Goal: Communication & Community: Ask a question

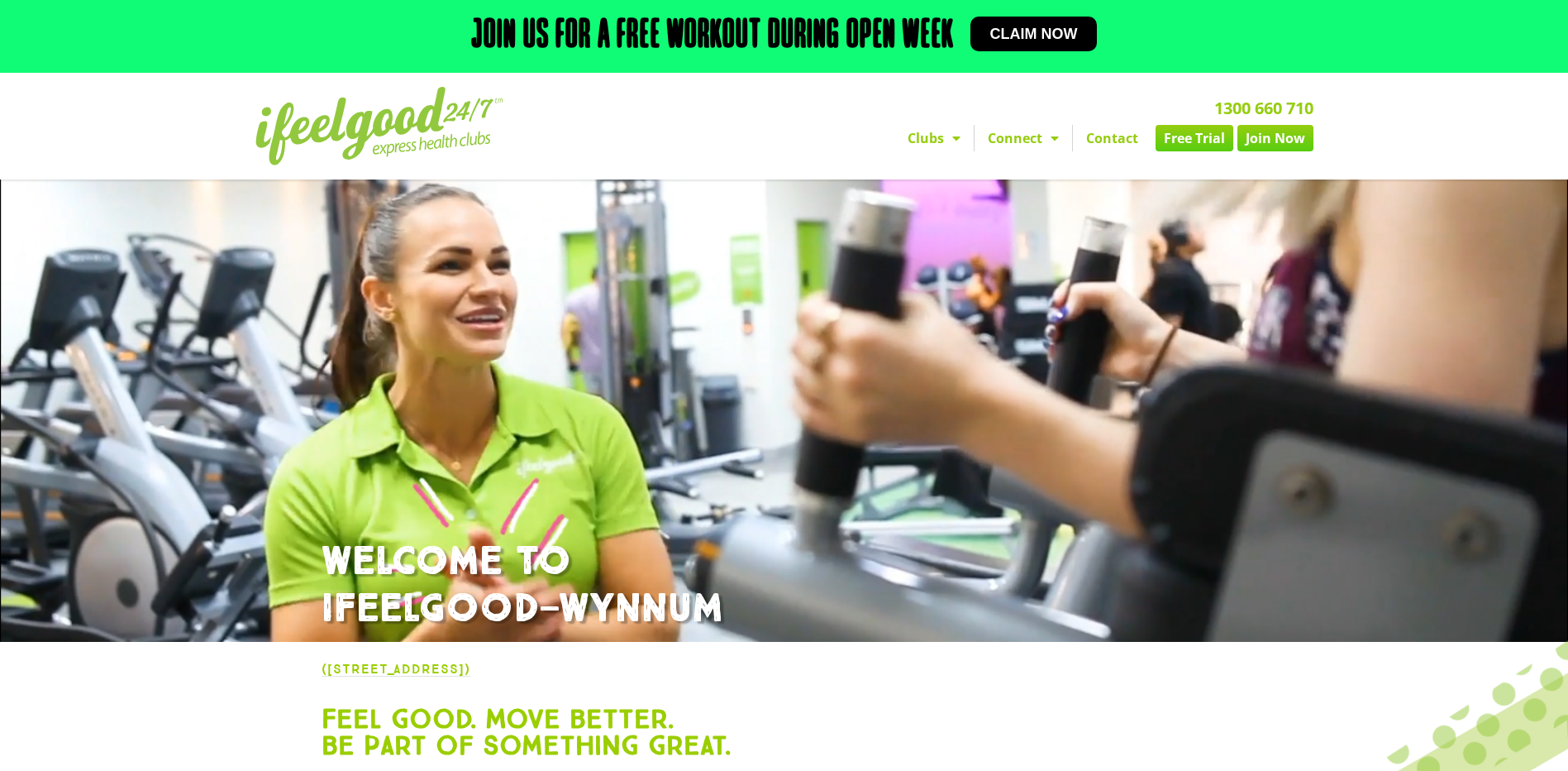
click at [1120, 138] on link "Contact" at bounding box center [1112, 139] width 78 height 27
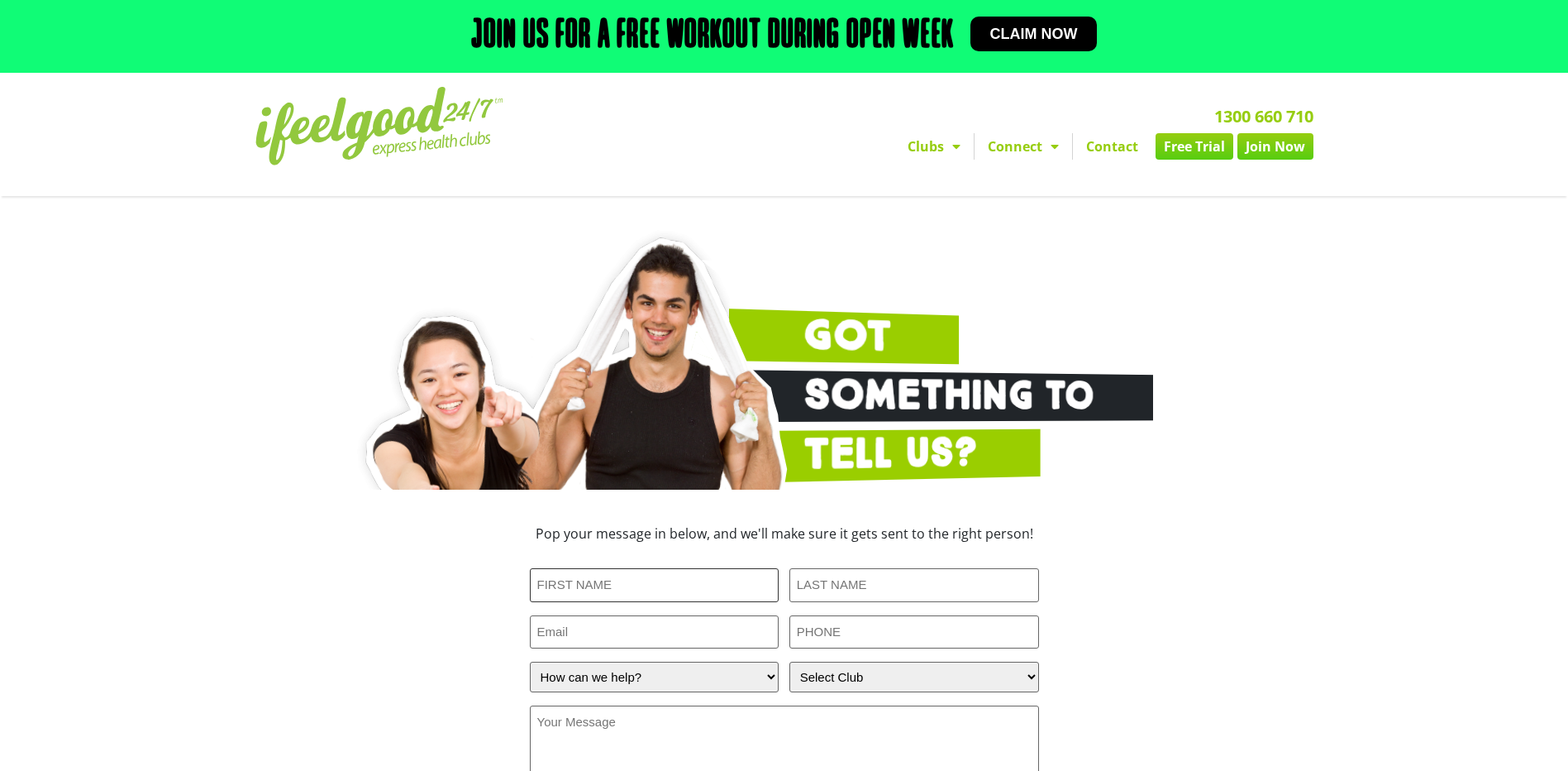
click at [655, 586] on input "First Name (Required)" at bounding box center [654, 584] width 250 height 33
type input "[PERSON_NAME]"
type input "[EMAIL_ADDRESS][DOMAIN_NAME]"
type input "0413211880"
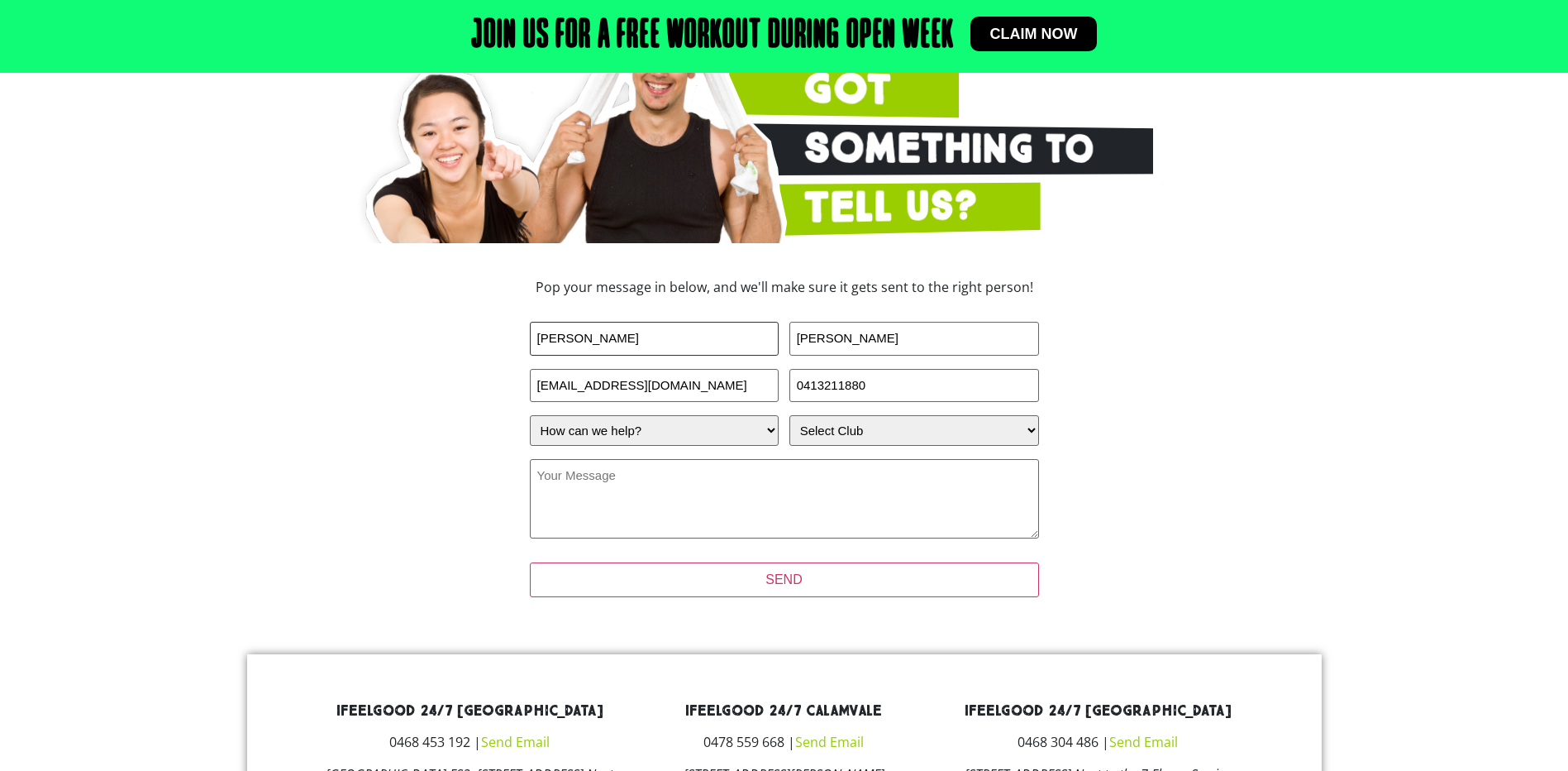
scroll to position [248, 0]
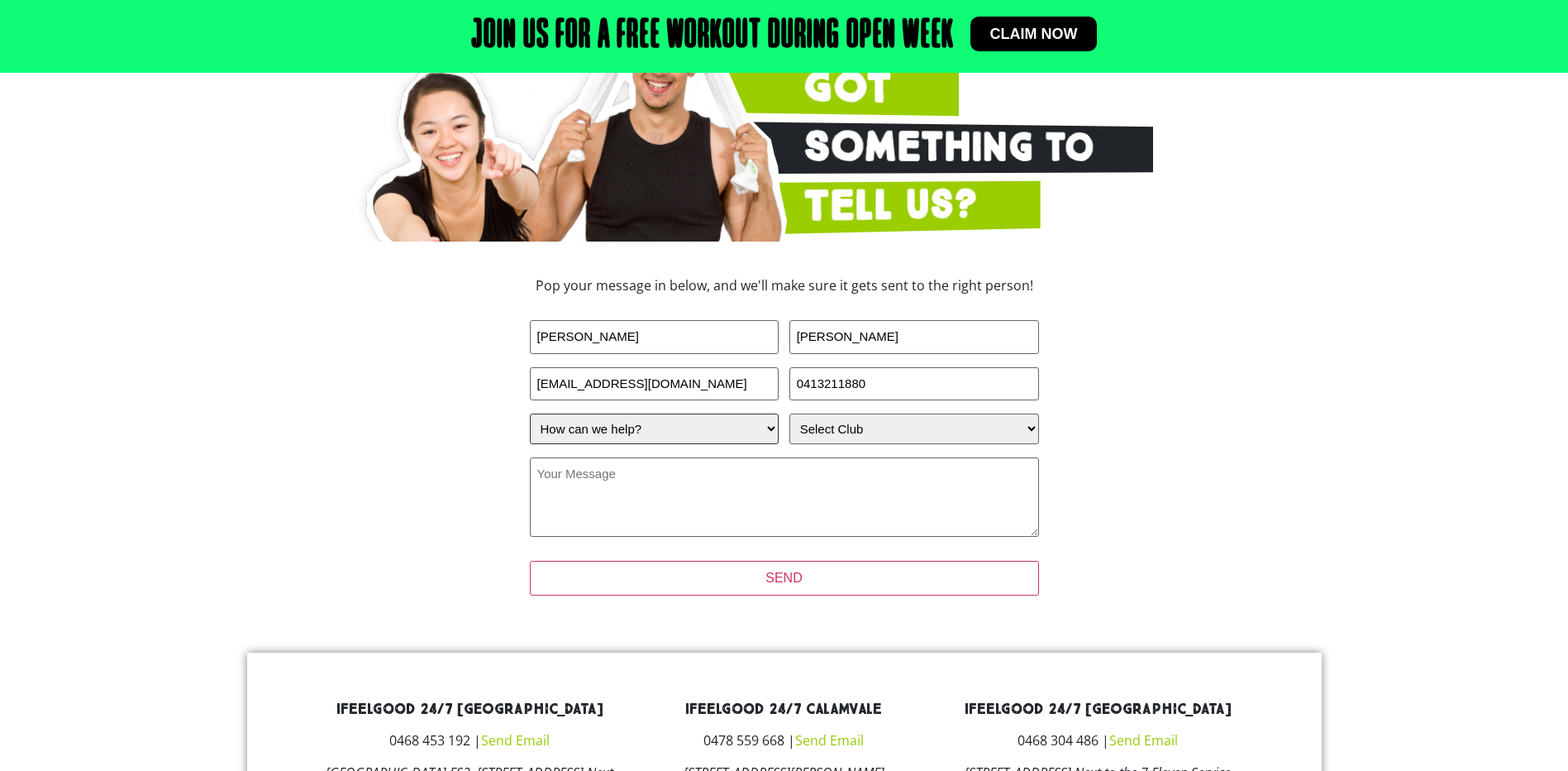
click at [773, 429] on select "How can we help? I have a question about joining I'm a current member who has a…" at bounding box center [654, 429] width 250 height 31
select select "I have a question about joining"
click at [530, 413] on select "How can we help? I have a question about joining I'm a current member who has a…" at bounding box center [654, 429] width 250 height 31
click at [925, 422] on select "Select Club Alexandra Hills Calamvale Coopers Plains Middle Park Oxenford Oxley…" at bounding box center [913, 429] width 250 height 31
select select "Wynnum"
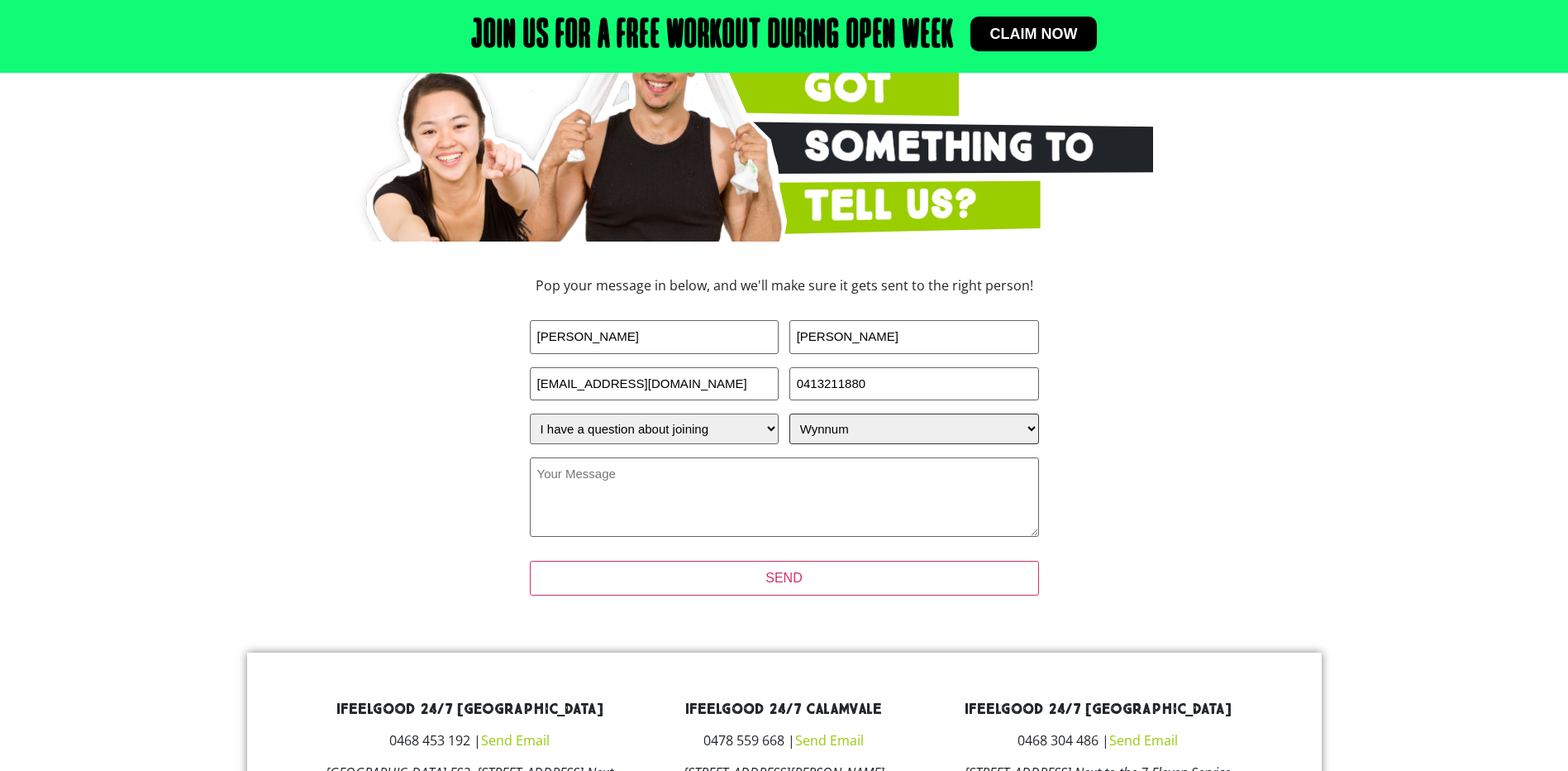
click at [789, 413] on select "Select Club Alexandra Hills Calamvale Coopers Plains Middle Park Oxenford Oxley…" at bounding box center [913, 429] width 250 height 31
drag, startPoint x: 653, startPoint y: 442, endPoint x: 646, endPoint y: 449, distance: 9.9
click at [653, 442] on select "How can we help? I have a question about joining I'm a current member who has a…" at bounding box center [654, 429] width 250 height 31
click at [865, 481] on textarea "Your Message (Required)" at bounding box center [784, 496] width 509 height 79
click at [759, 474] on textarea "I received an email from Ethan and Josie at 4SHore Fitrness Manaly" at bounding box center [784, 496] width 509 height 79
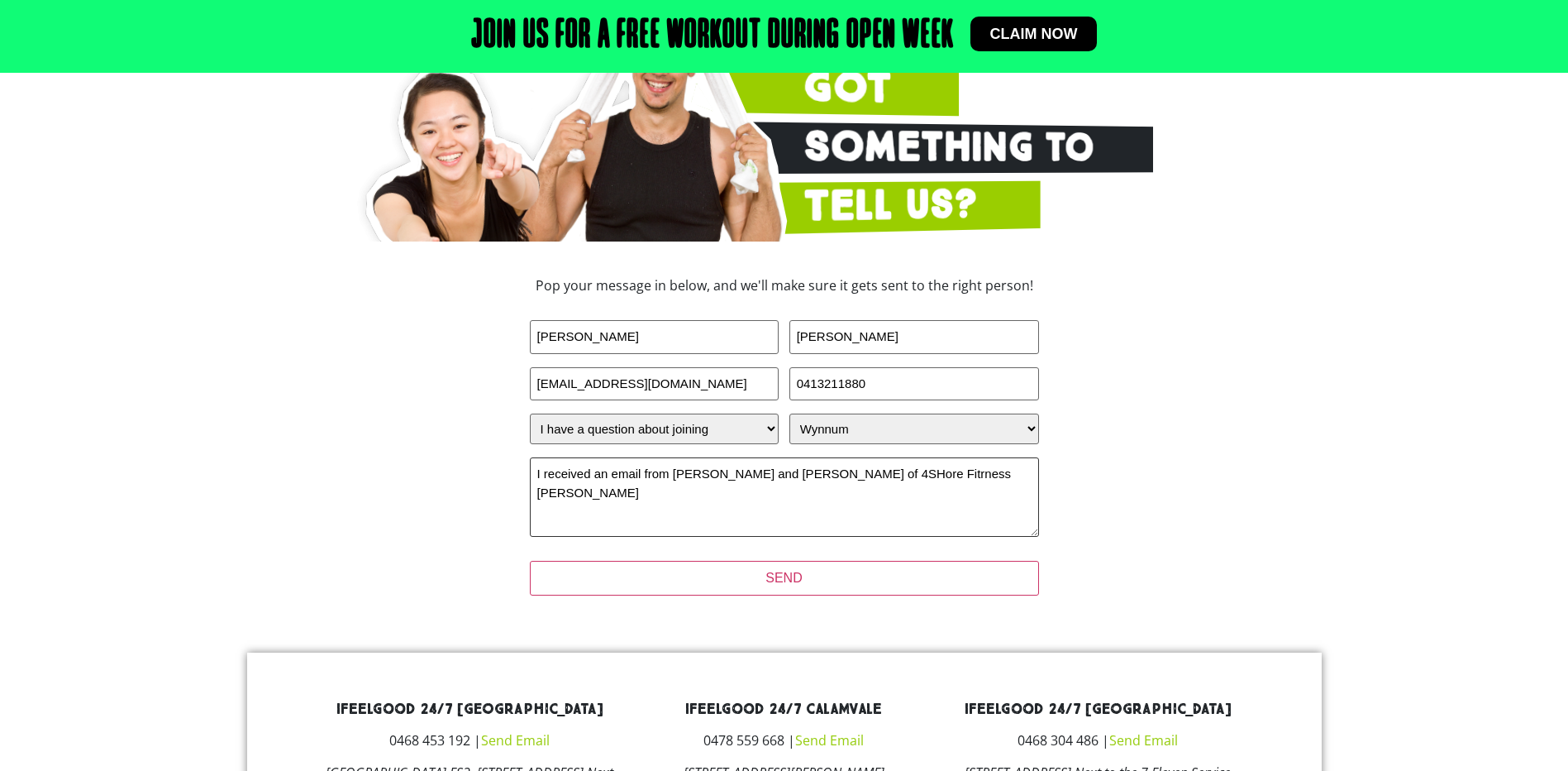
click at [793, 473] on textarea "I received an email from Ethan and Josie of 4SHore Fitrness Manaly" at bounding box center [784, 496] width 509 height 79
click at [890, 476] on textarea "I received an email from Ethan and Josie of 4Shore Fitness Manly" at bounding box center [784, 496] width 509 height 79
type textarea "I received an email from Ethan and Josie of 4Shore Fitness Manly but am confuse…"
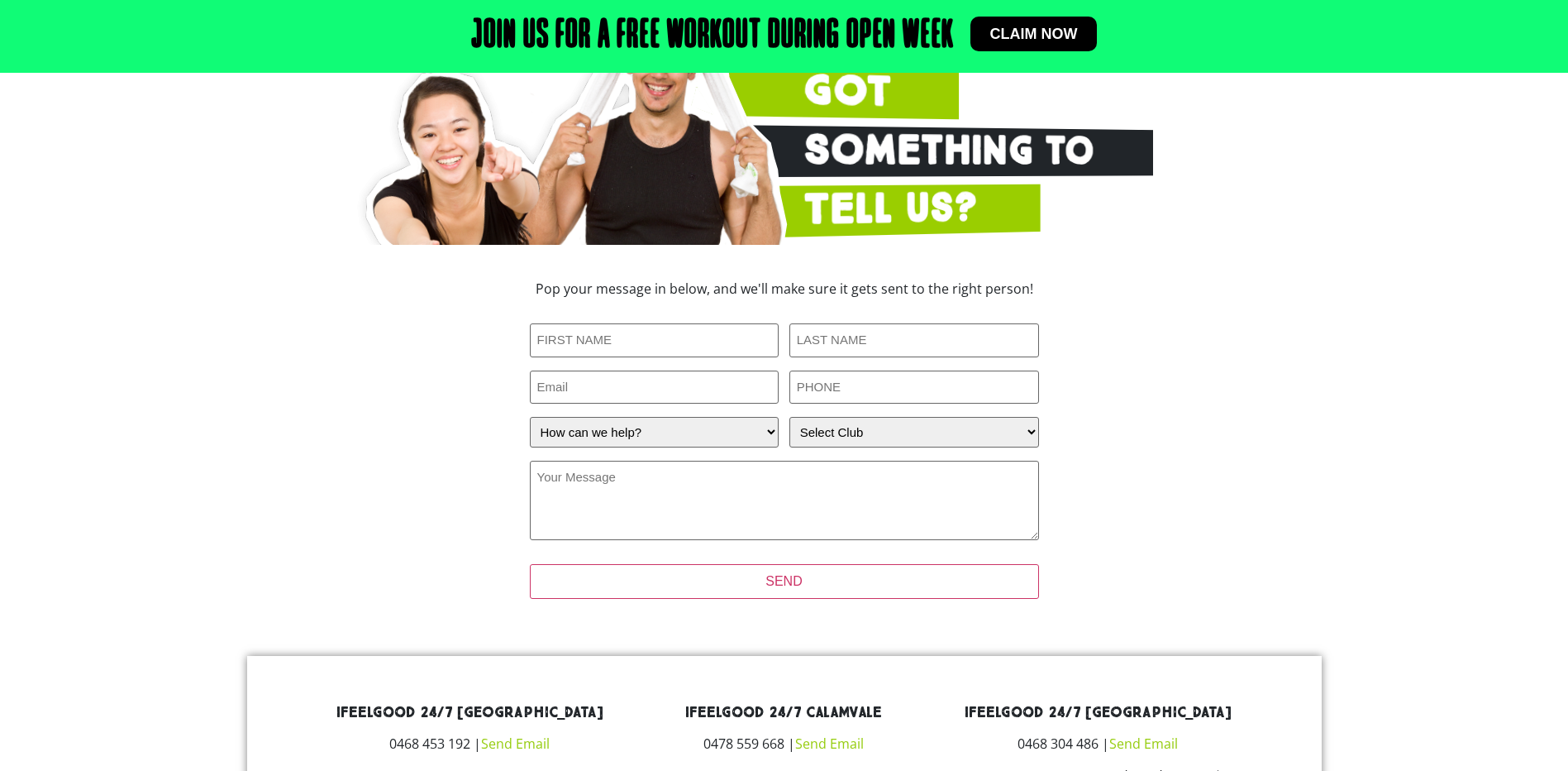
scroll to position [248, 0]
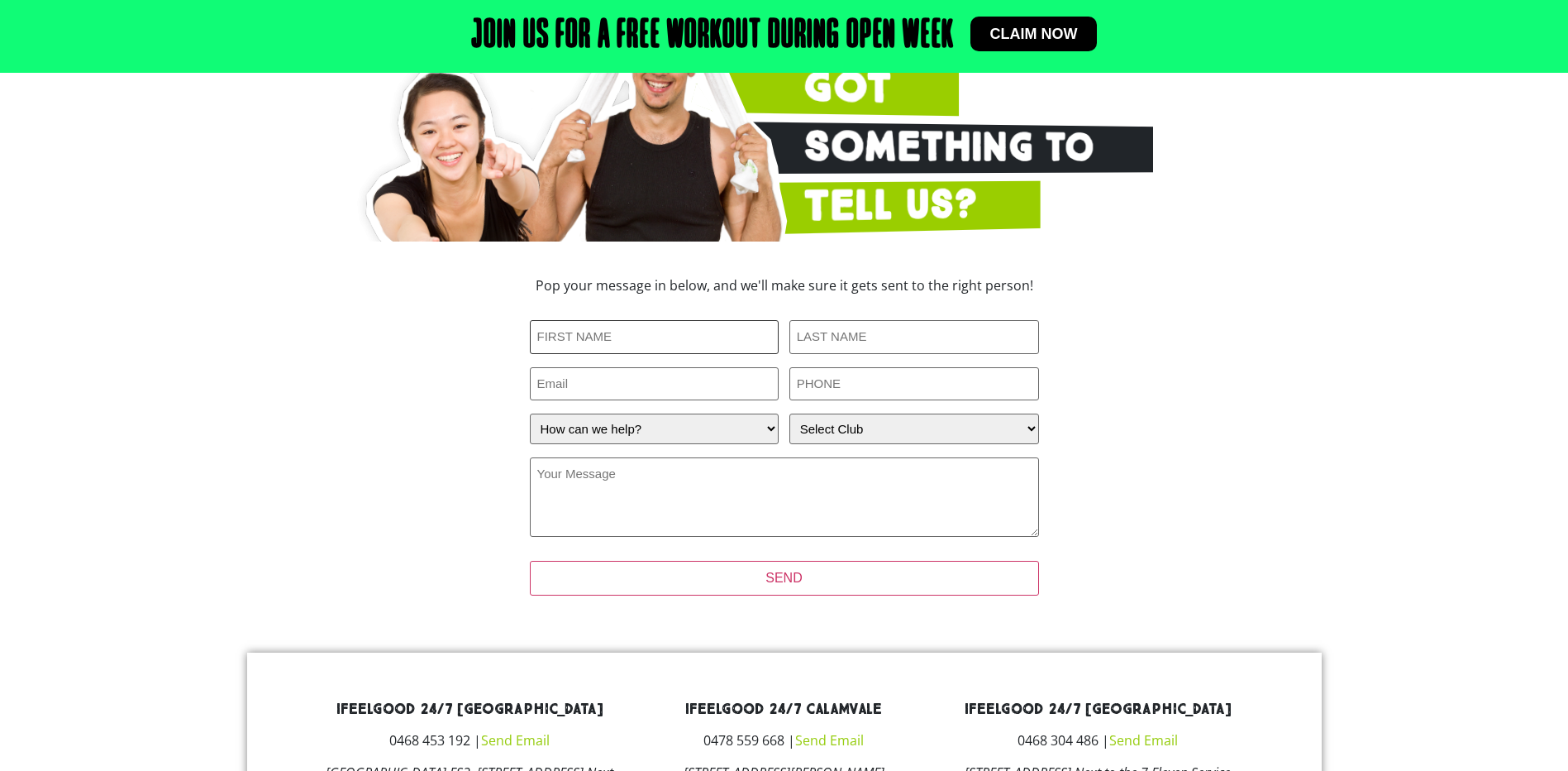
click at [596, 341] on input "First Name (Required)" at bounding box center [654, 337] width 250 height 33
type input "[PERSON_NAME]"
type input "[EMAIL_ADDRESS][DOMAIN_NAME]"
type input "0413211880"
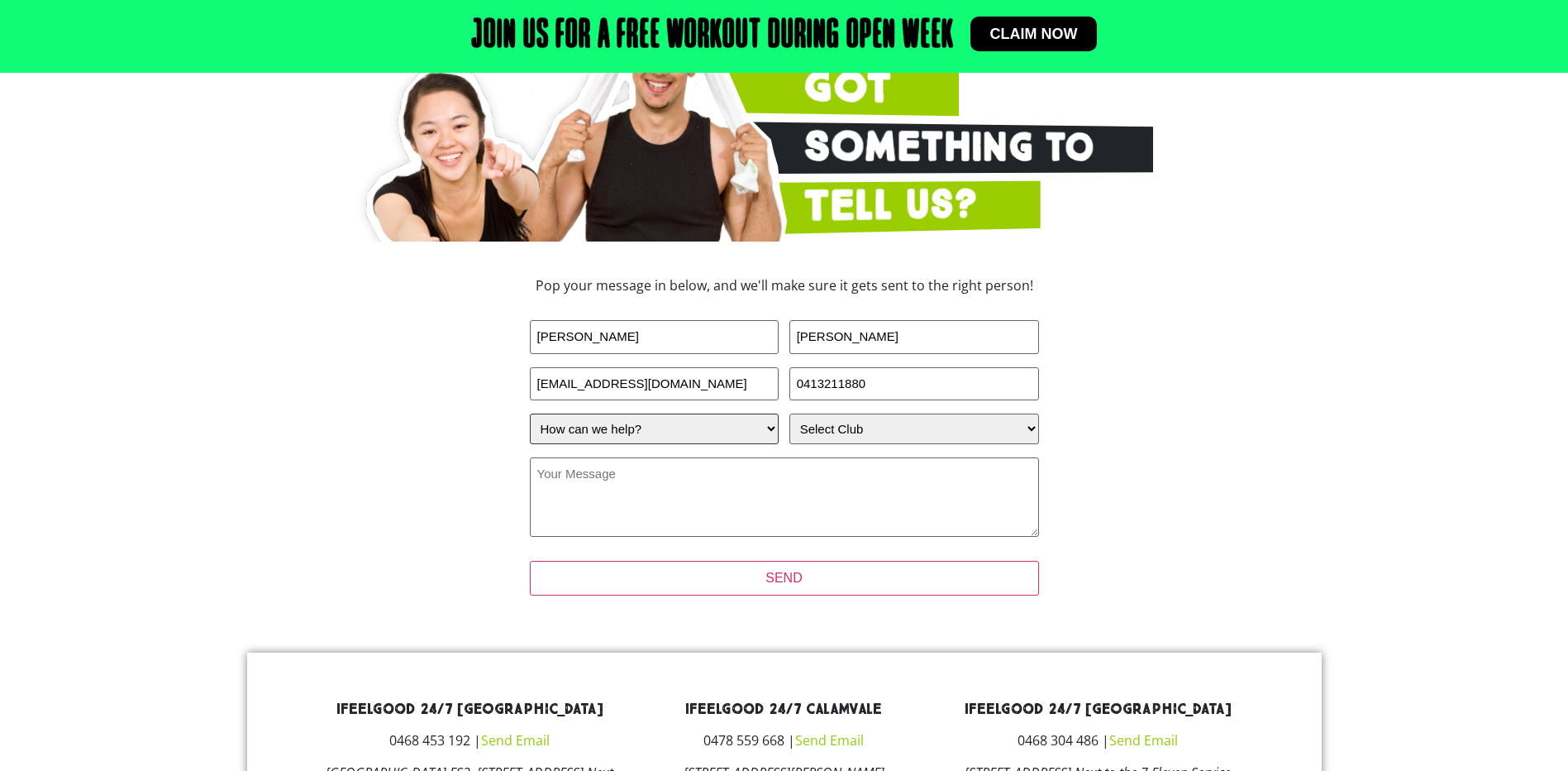
click at [661, 427] on select "How can we help? I have a question about joining I'm a current member who has a…" at bounding box center [654, 429] width 250 height 31
select select "I have a question about joining"
click at [530, 413] on select "How can we help? I have a question about joining I'm a current member who has a…" at bounding box center [654, 429] width 250 height 31
click at [880, 430] on select "Select Club [GEOGRAPHIC_DATA] [GEOGRAPHIC_DATA] [GEOGRAPHIC_DATA] [GEOGRAPHIC_D…" at bounding box center [913, 429] width 250 height 31
select select "Wynnum"
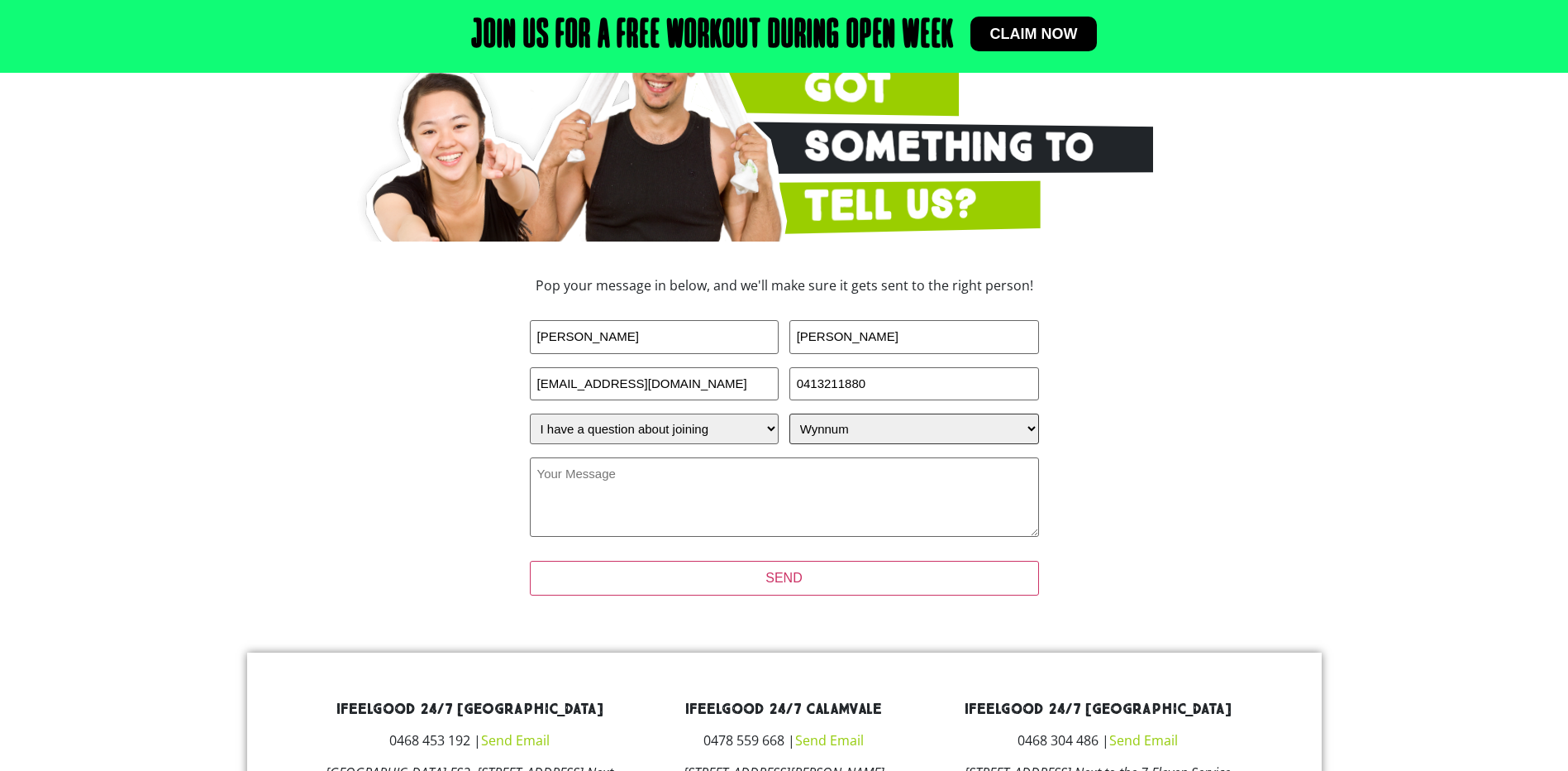
click at [789, 413] on select "Select Club [GEOGRAPHIC_DATA] [GEOGRAPHIC_DATA] [GEOGRAPHIC_DATA] [GEOGRAPHIC_D…" at bounding box center [913, 429] width 250 height 31
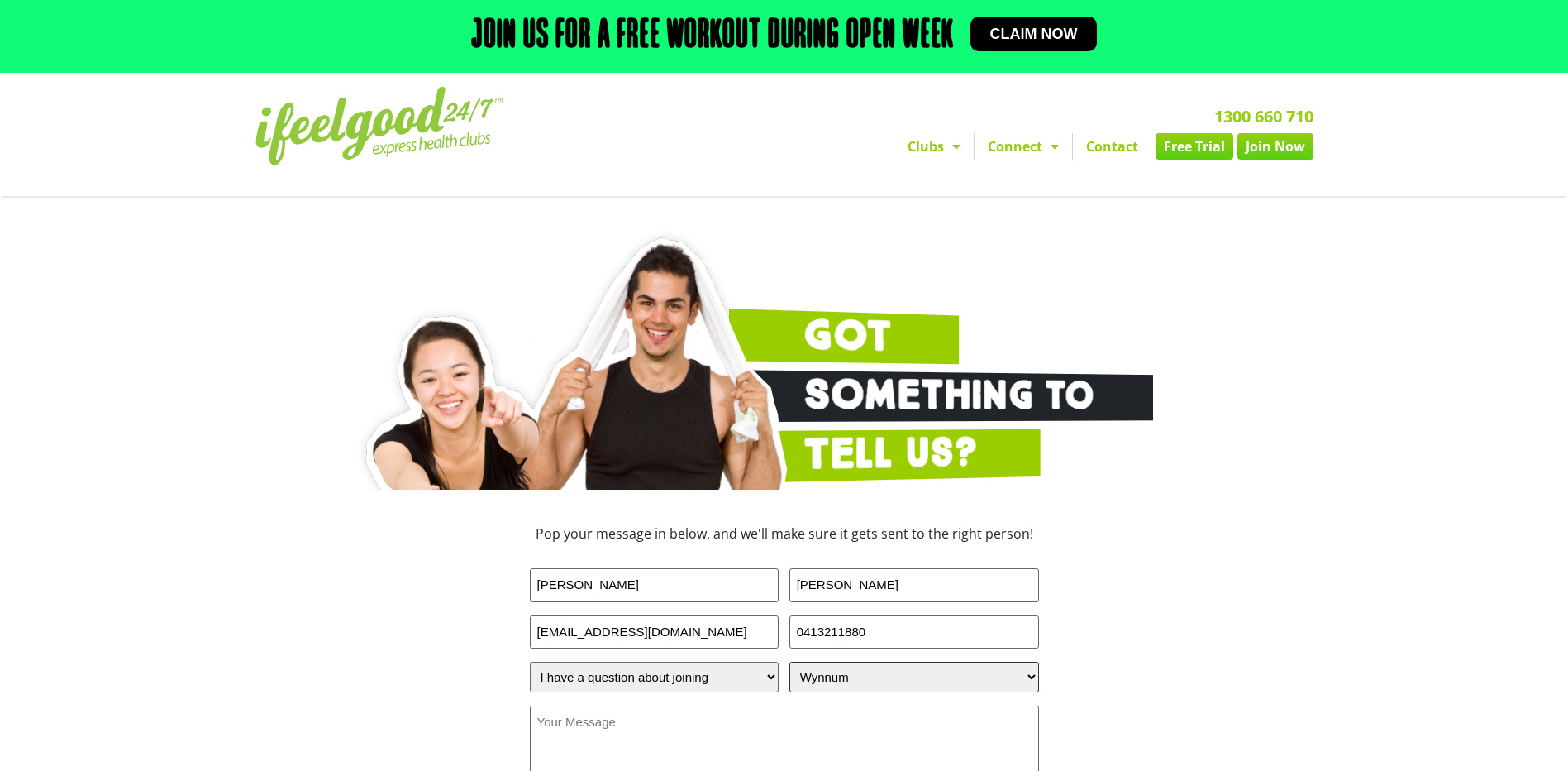
scroll to position [331, 0]
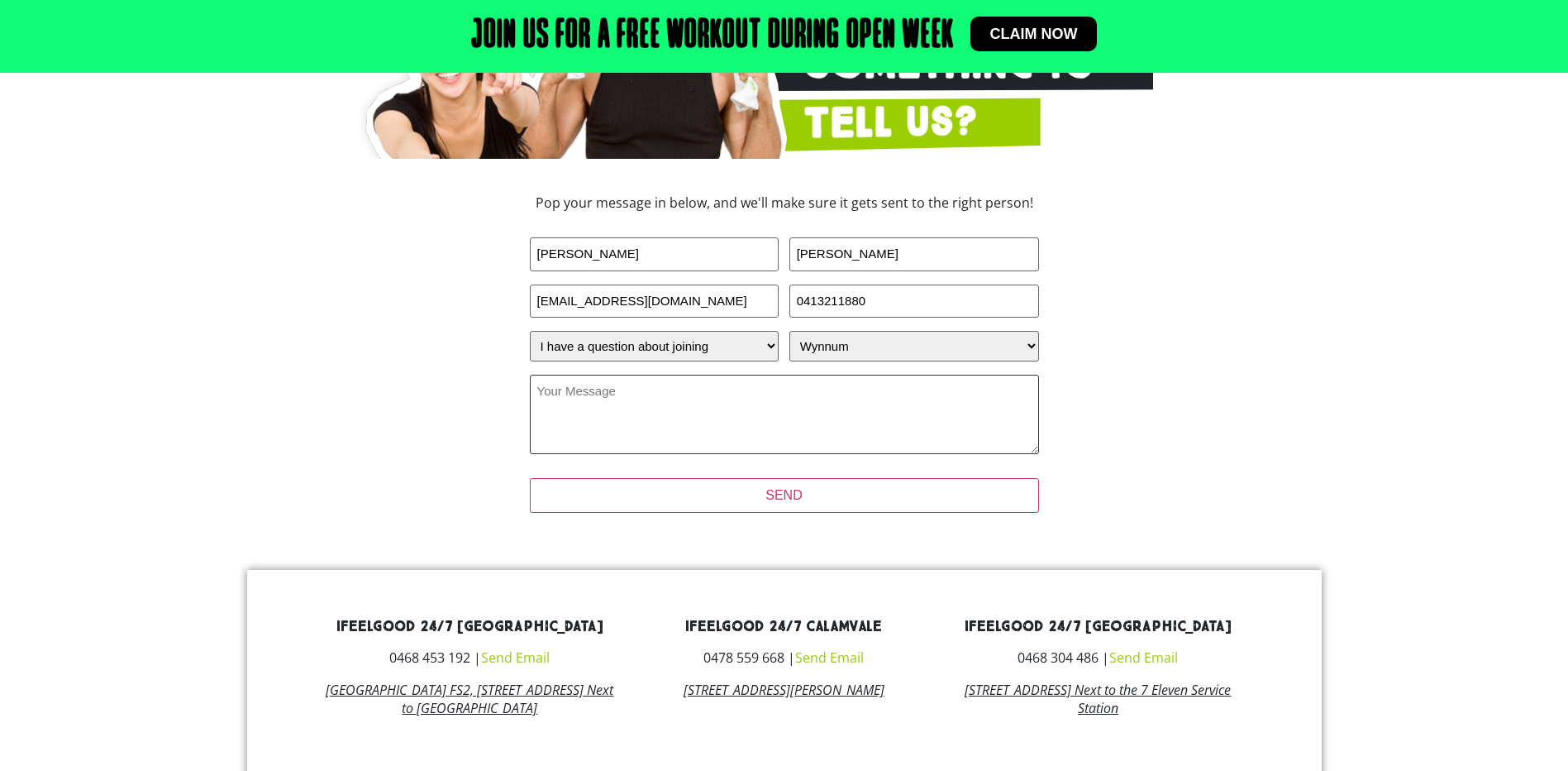
click at [612, 396] on textarea "Your Message (Required)" at bounding box center [784, 414] width 509 height 79
click at [808, 393] on textarea "Hi, I received an email from [PERSON_NAME] and [PERSON_NAME] of 4SHore Fitness" at bounding box center [784, 414] width 509 height 79
click at [897, 391] on textarea "Hi, I received an email from [PERSON_NAME] and [PERSON_NAME] of 4Shore Fitness" at bounding box center [784, 414] width 509 height 79
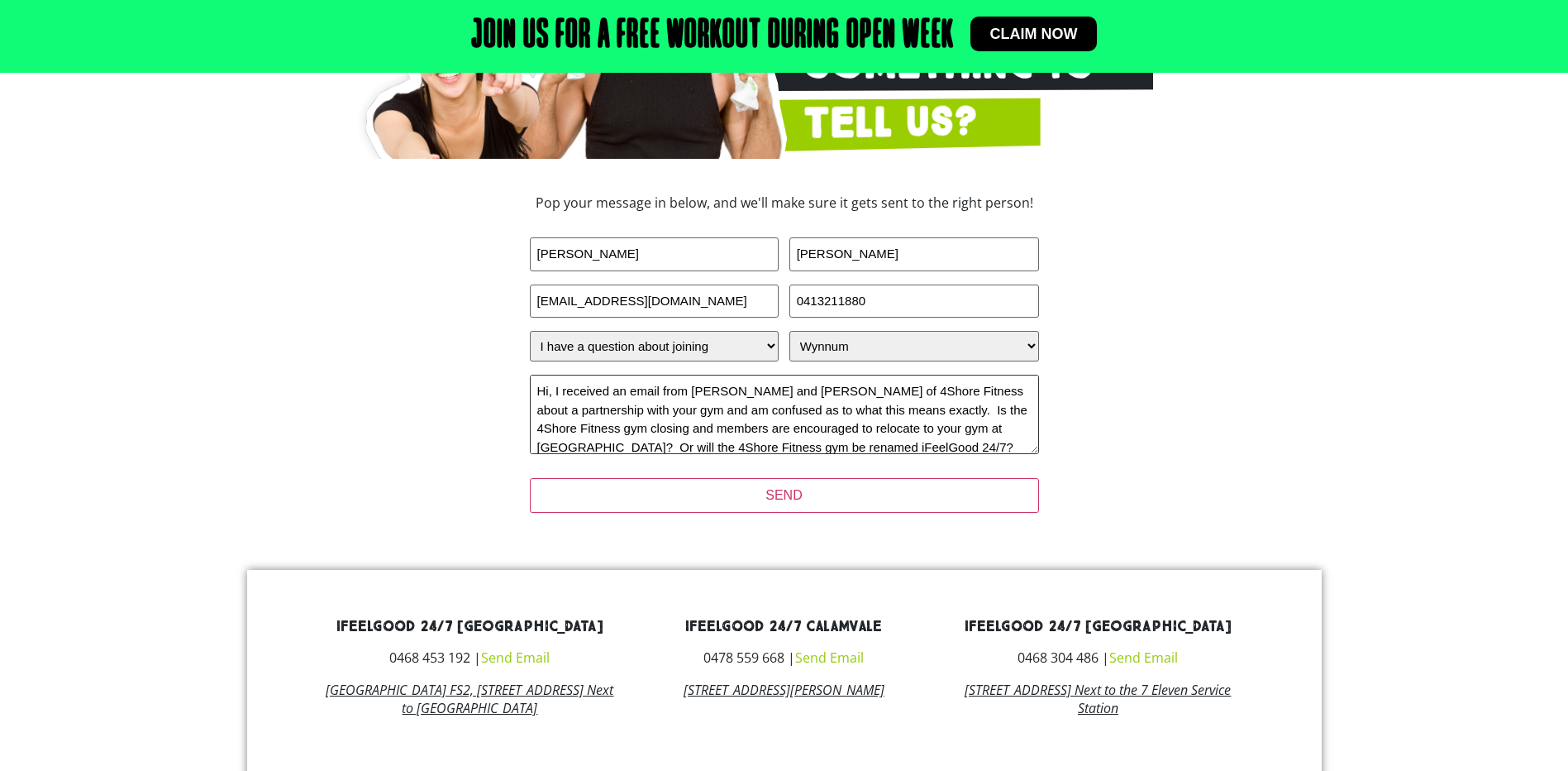
scroll to position [28, 0]
click at [665, 418] on textarea "Hi, I received an email from [PERSON_NAME] and [PERSON_NAME] of 4Shore Fitness …" at bounding box center [784, 414] width 509 height 79
click at [642, 441] on textarea "Hi, I received an email from [PERSON_NAME] and [PERSON_NAME] of 4Shore Fitness …" at bounding box center [784, 414] width 509 height 79
click at [868, 440] on textarea "Hi, I received an email from [PERSON_NAME] and [PERSON_NAME] of 4Shore Fitness …" at bounding box center [784, 414] width 509 height 79
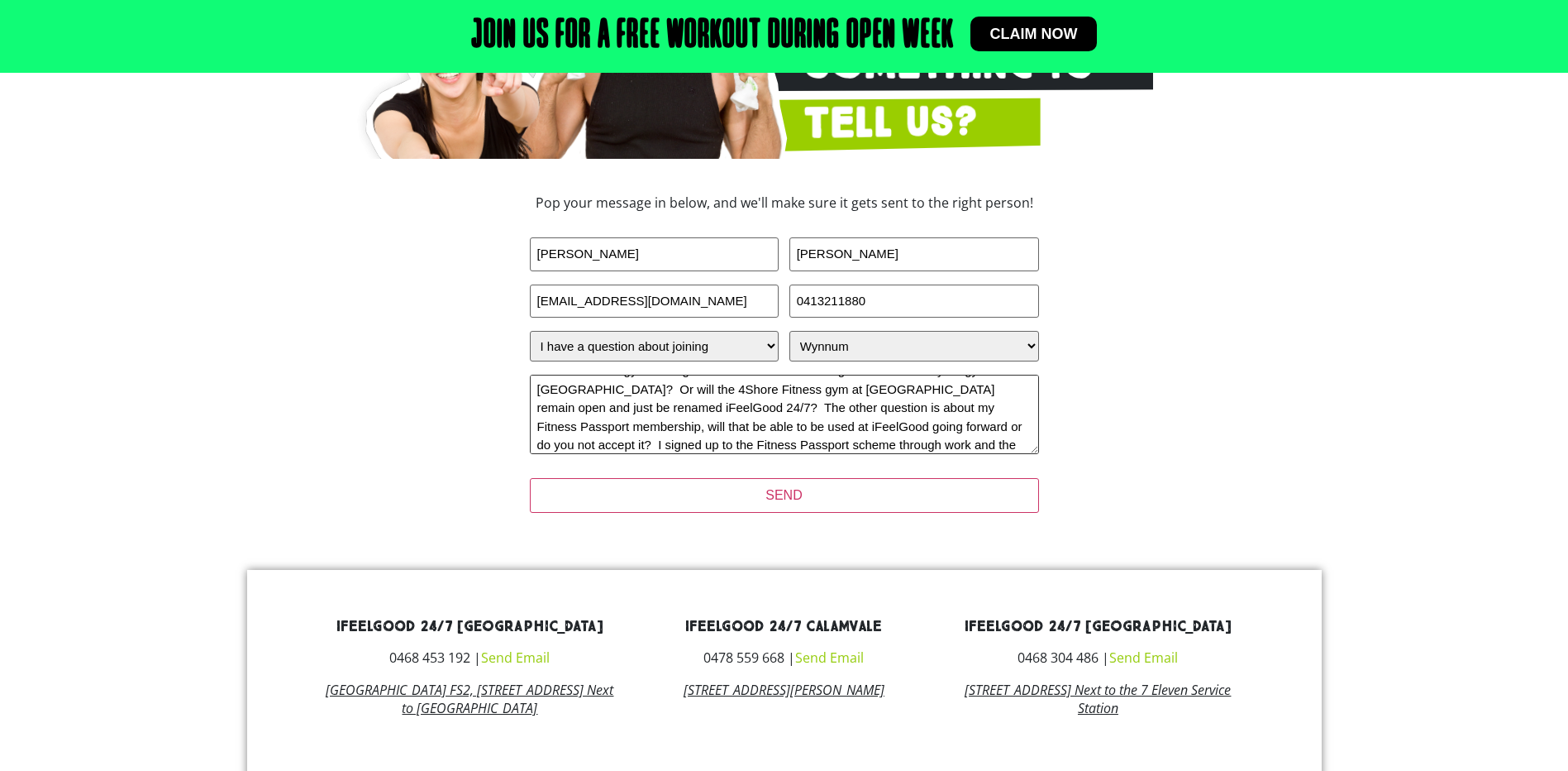
scroll to position [77, 0]
click at [879, 431] on textarea "Hi, I received an email from [PERSON_NAME] and [PERSON_NAME] of 4Shore Fitness …" at bounding box center [784, 414] width 509 height 79
click at [794, 446] on textarea "Hi, I received an email from [PERSON_NAME] and [PERSON_NAME] of 4Shore Fitness …" at bounding box center [784, 414] width 509 height 79
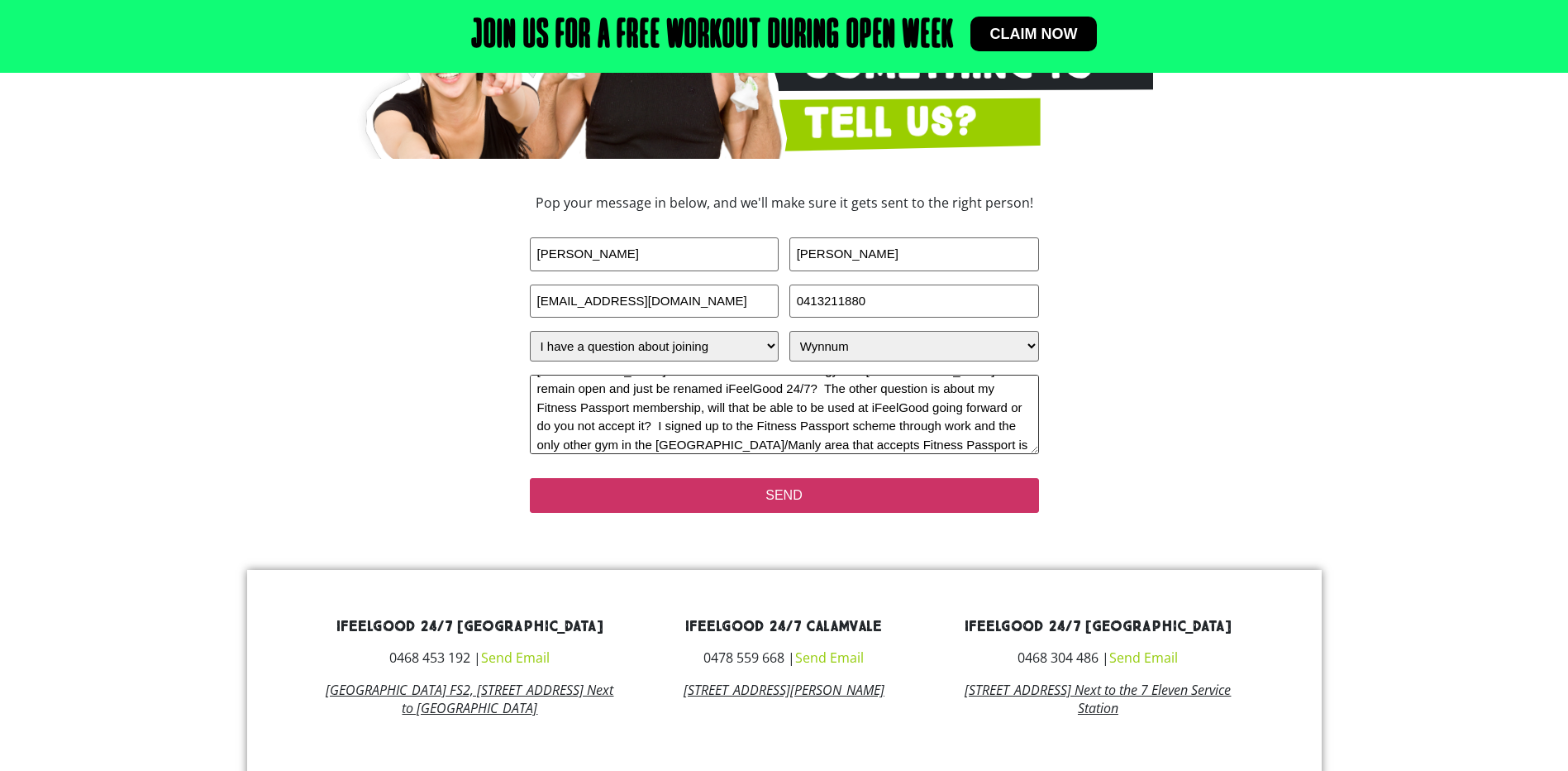
type textarea "Hi, I received an email from [PERSON_NAME] and [PERSON_NAME] of 4Shore Fitness …"
click at [795, 494] on input "SEND" at bounding box center [784, 496] width 509 height 34
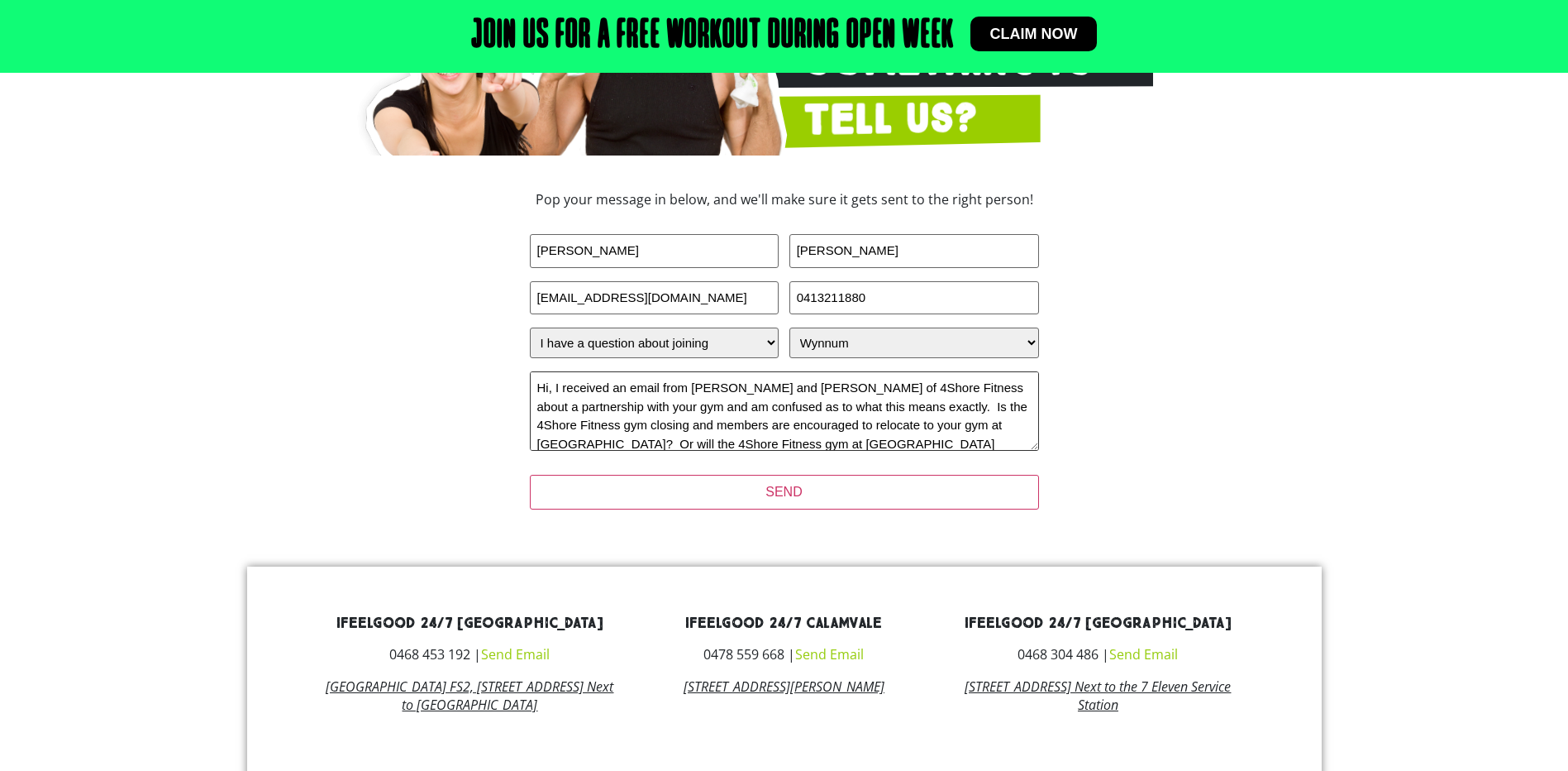
scroll to position [496, 0]
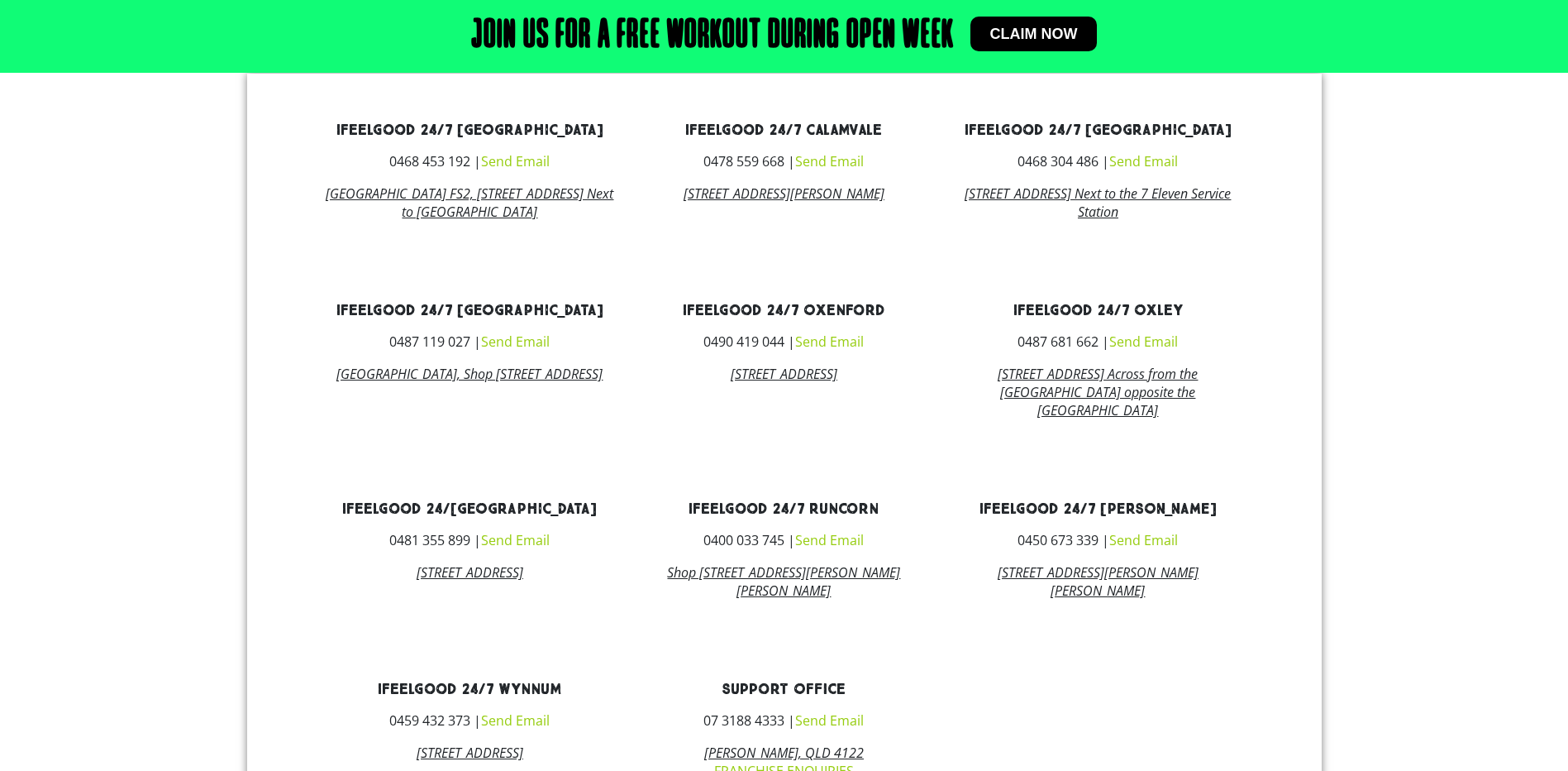
scroll to position [528, 0]
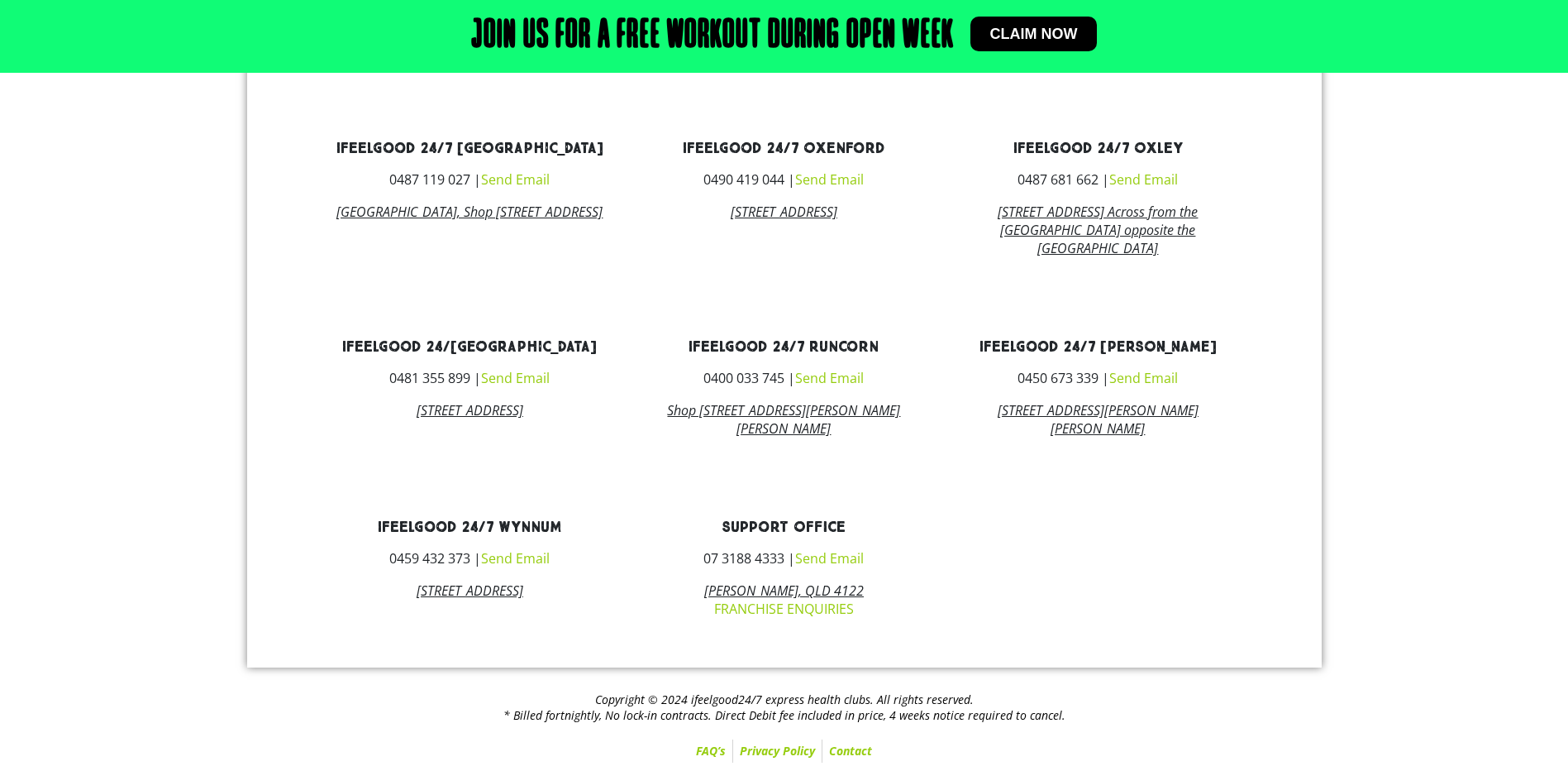
click at [535, 558] on link "Send Email" at bounding box center [515, 558] width 69 height 18
click at [493, 560] on link "Send Email" at bounding box center [515, 558] width 69 height 18
click at [517, 557] on link "Send Email" at bounding box center [515, 558] width 69 height 18
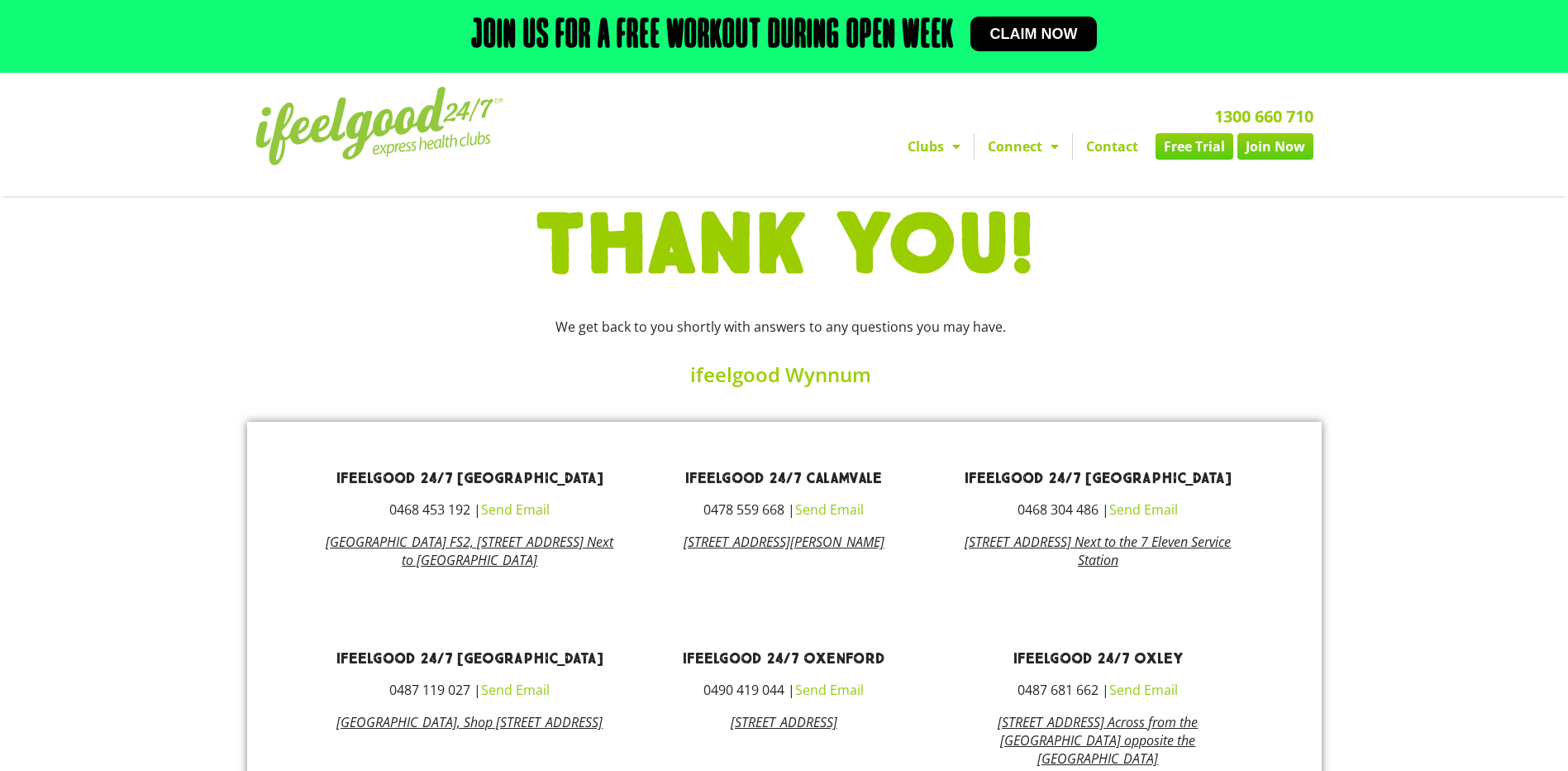
click at [388, 124] on img at bounding box center [379, 126] width 248 height 78
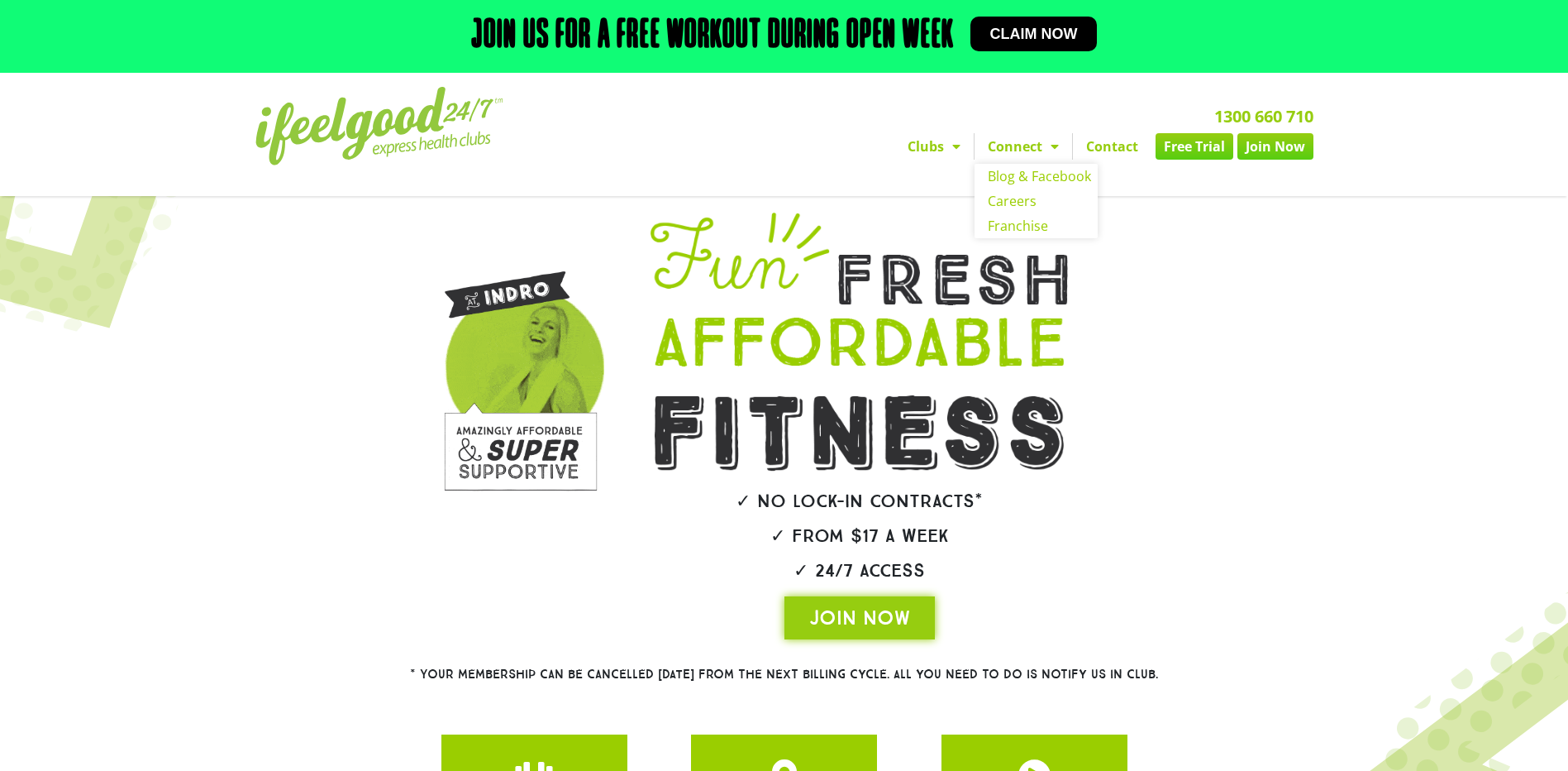
click at [1056, 149] on span "Menu" at bounding box center [1050, 145] width 16 height 30
click at [1049, 149] on span "Menu" at bounding box center [1050, 145] width 16 height 30
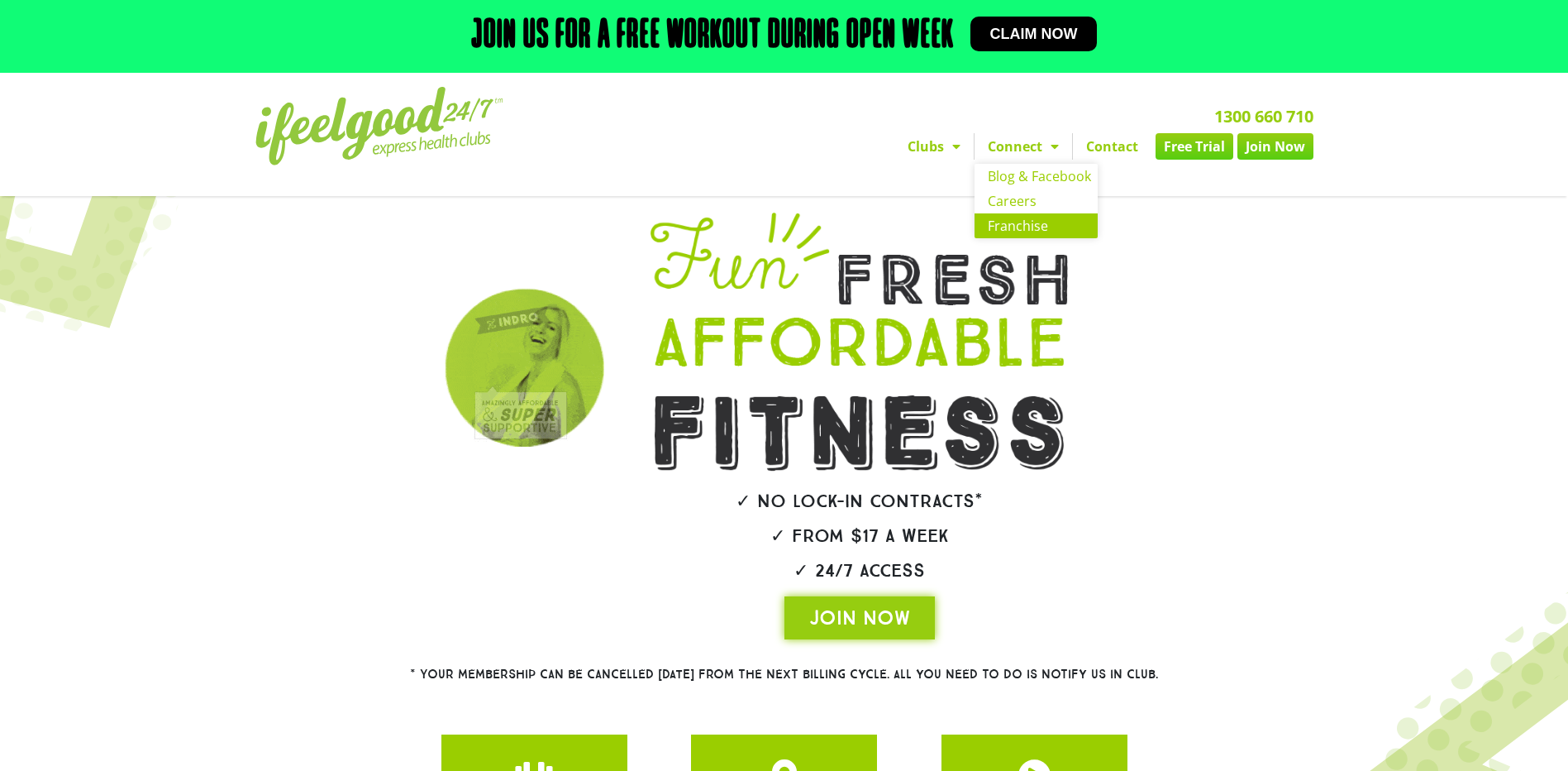
click at [1018, 226] on link "Franchise" at bounding box center [1035, 226] width 123 height 25
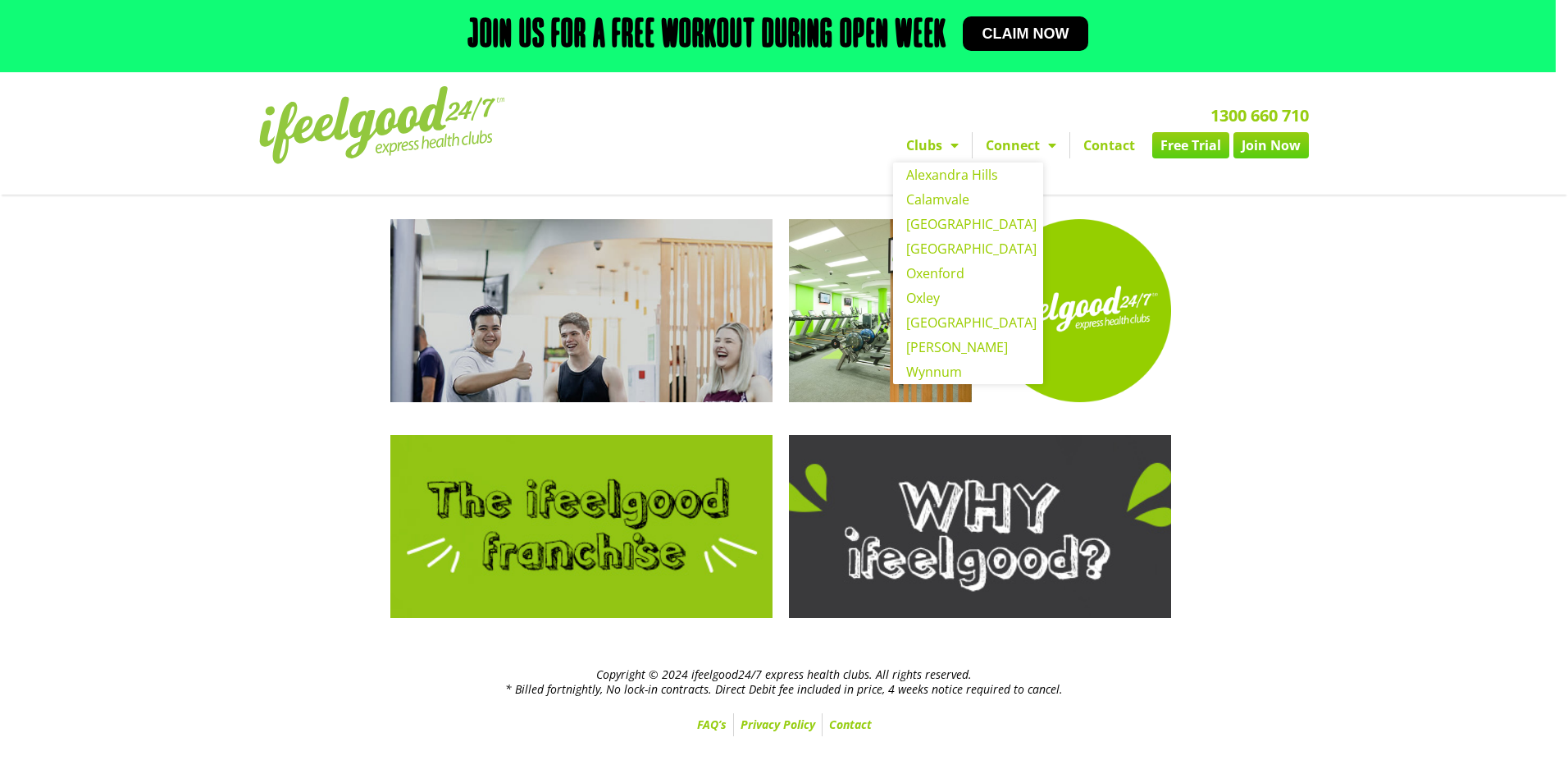
click at [939, 147] on link "Clubs" at bounding box center [932, 145] width 79 height 27
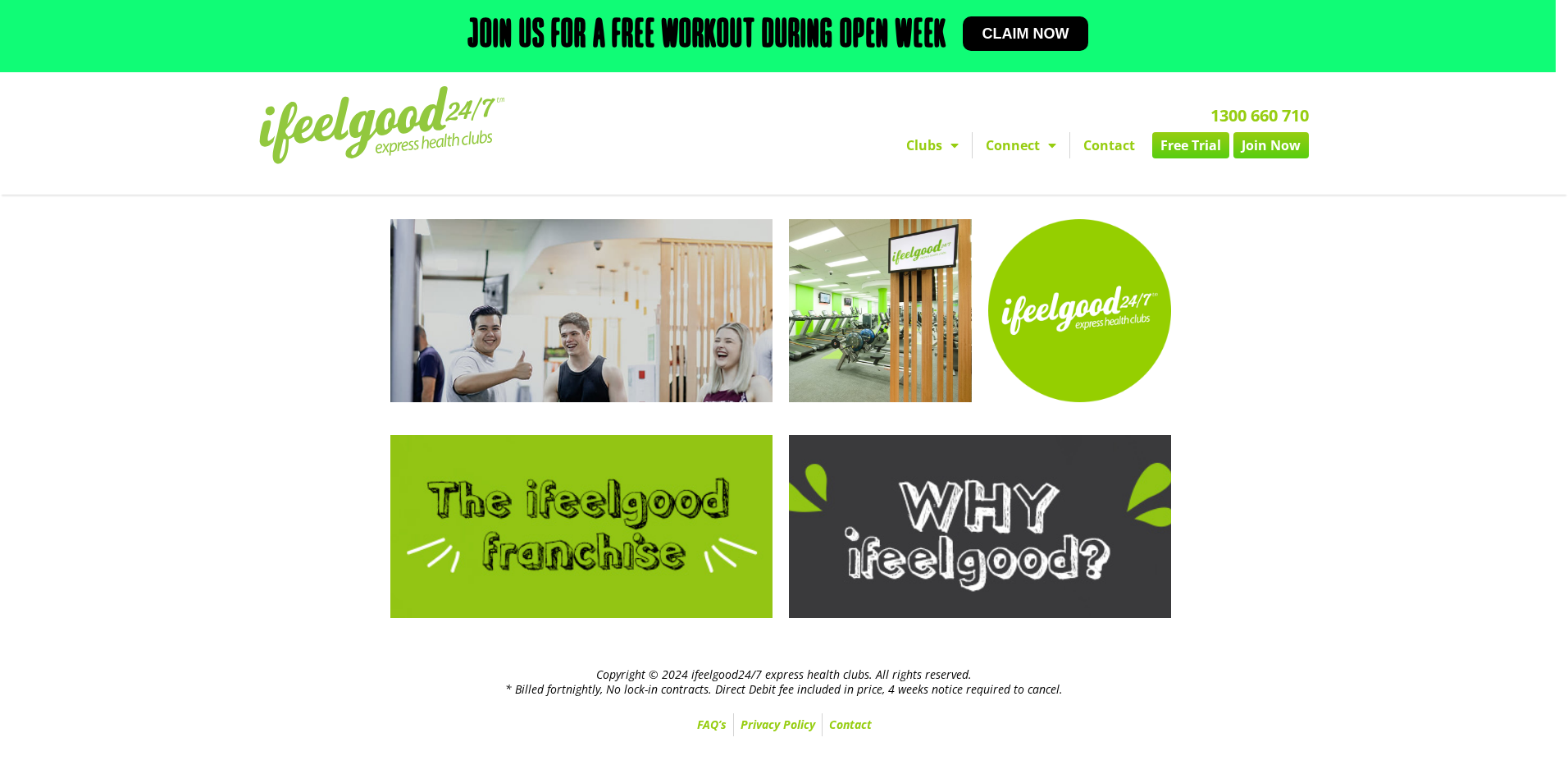
click at [959, 145] on link "Clubs" at bounding box center [932, 145] width 79 height 27
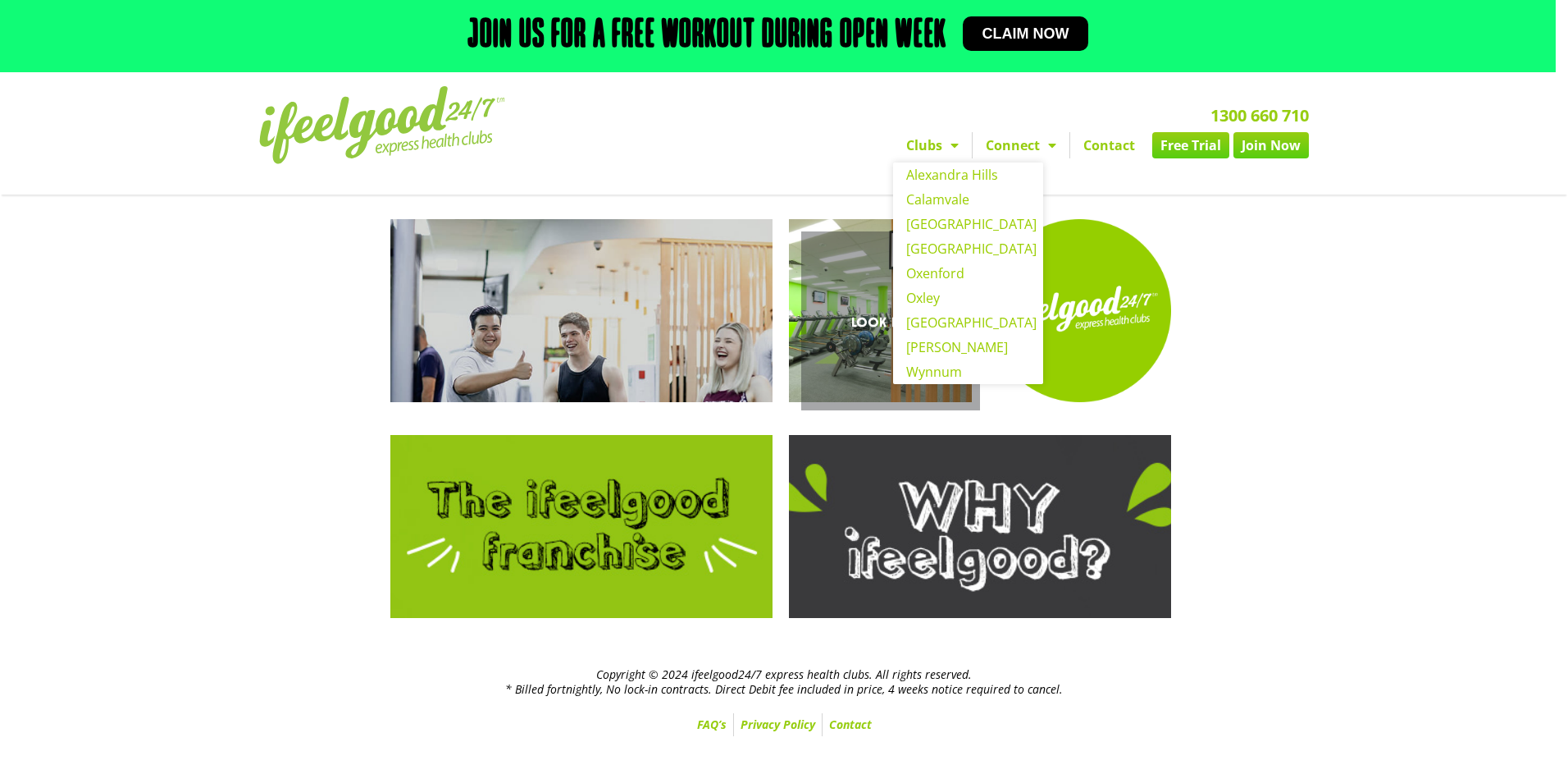
click at [964, 372] on link "Look Inside" at bounding box center [880, 310] width 183 height 183
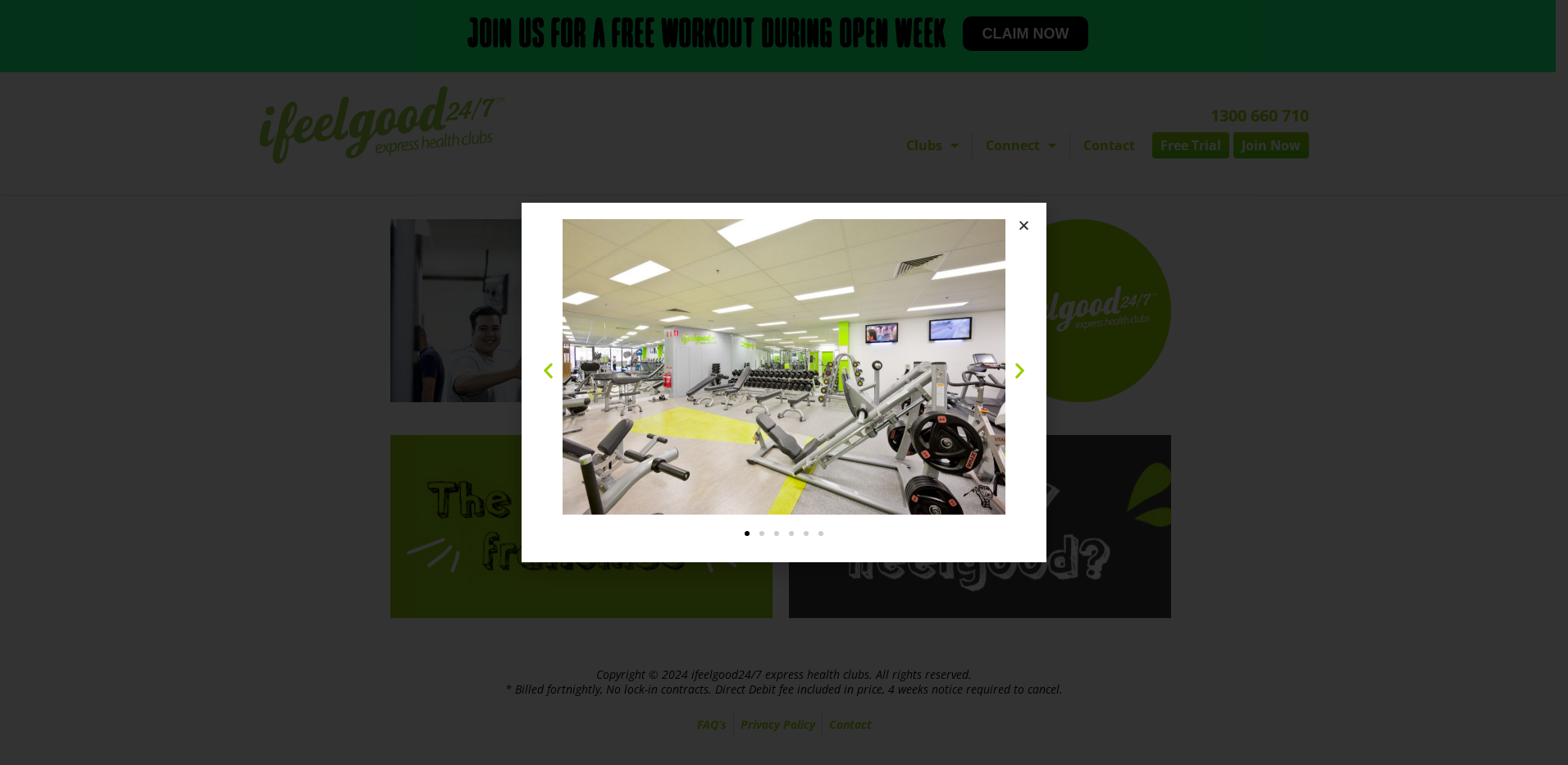
click at [1023, 226] on icon "Close" at bounding box center [1024, 225] width 12 height 12
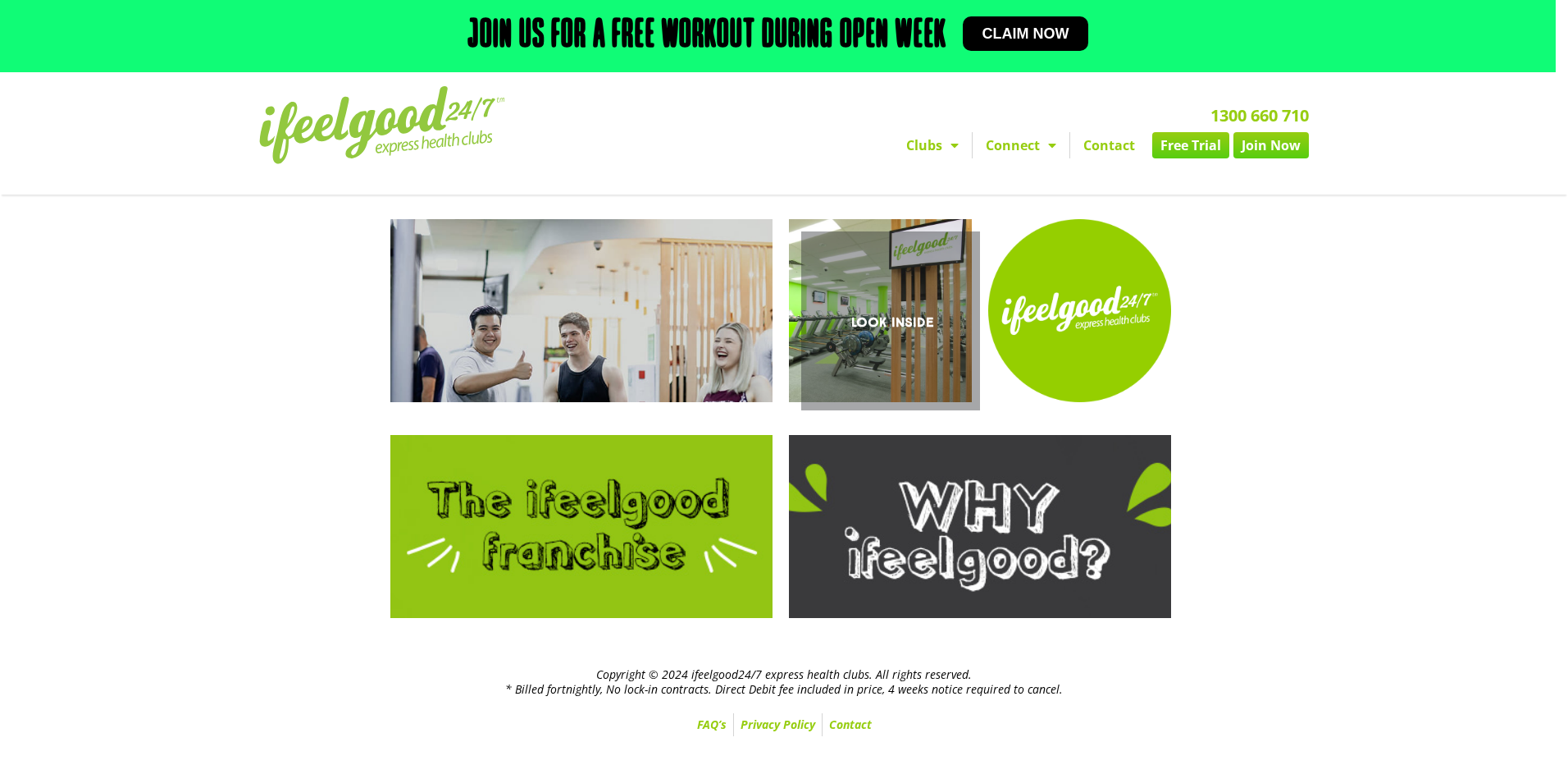
click at [926, 375] on link "Look Inside" at bounding box center [880, 310] width 183 height 183
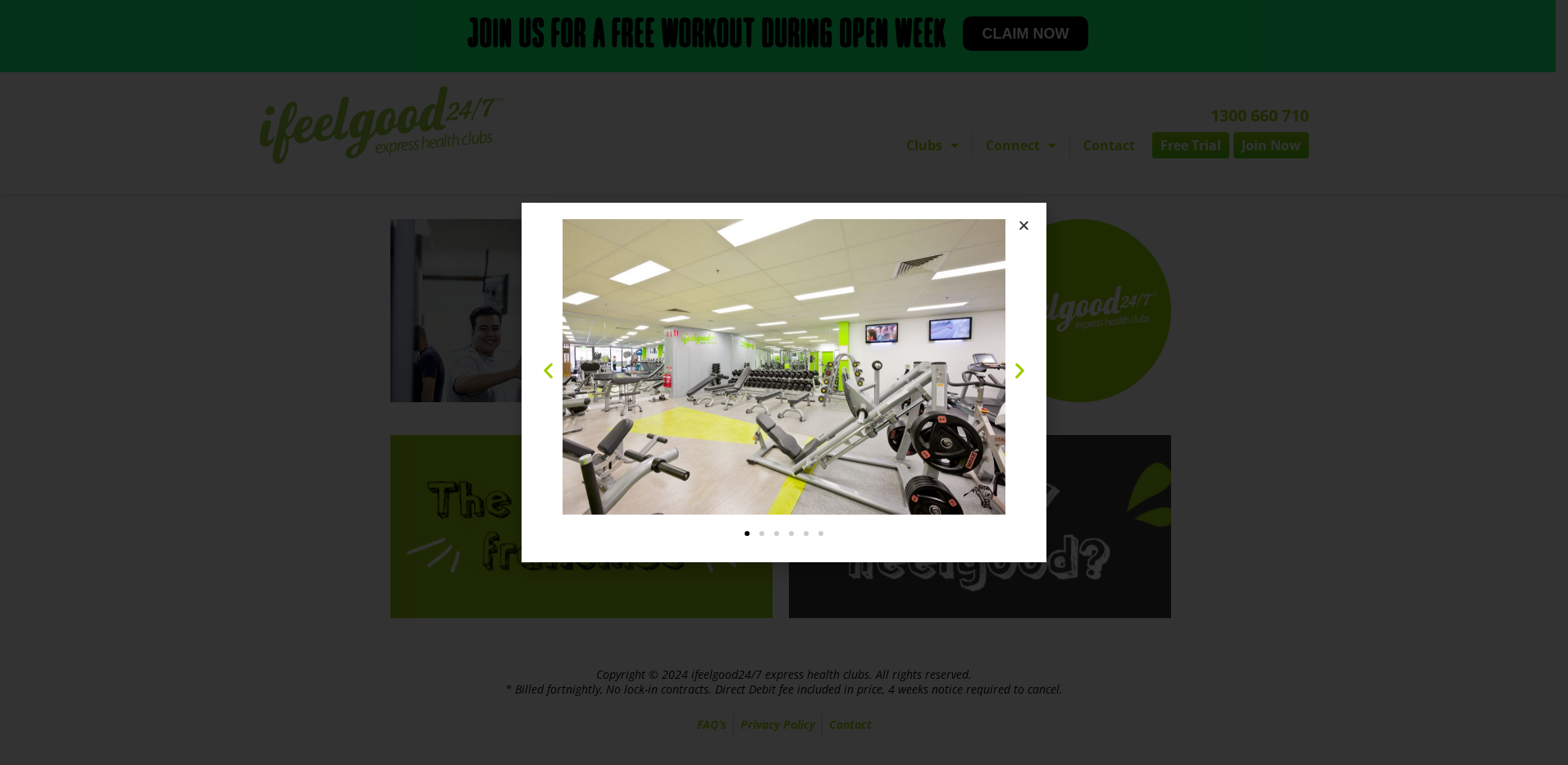
click at [1019, 223] on icon "Close" at bounding box center [1024, 225] width 12 height 12
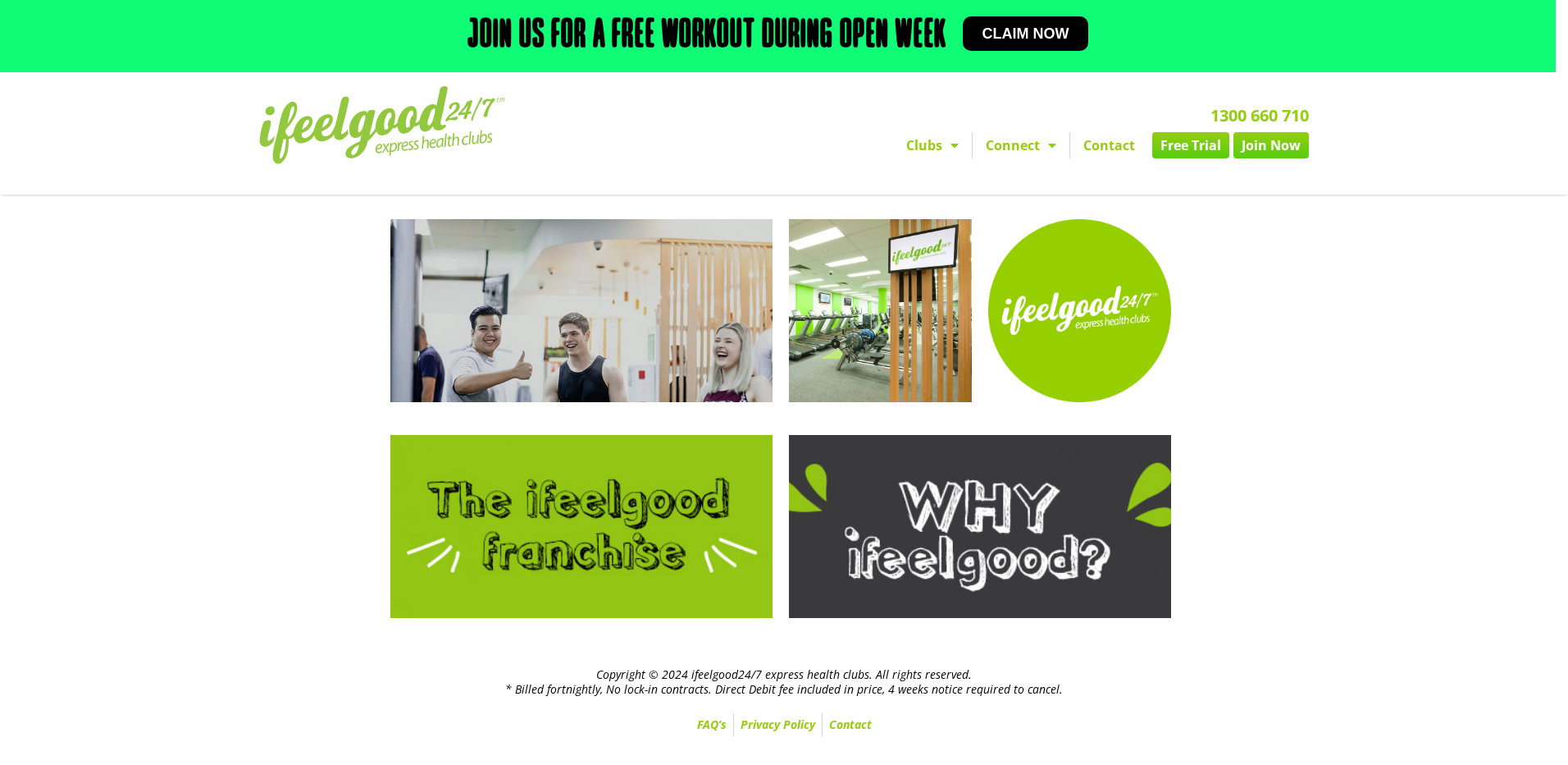
click at [1114, 145] on link "Contact" at bounding box center [1109, 145] width 78 height 27
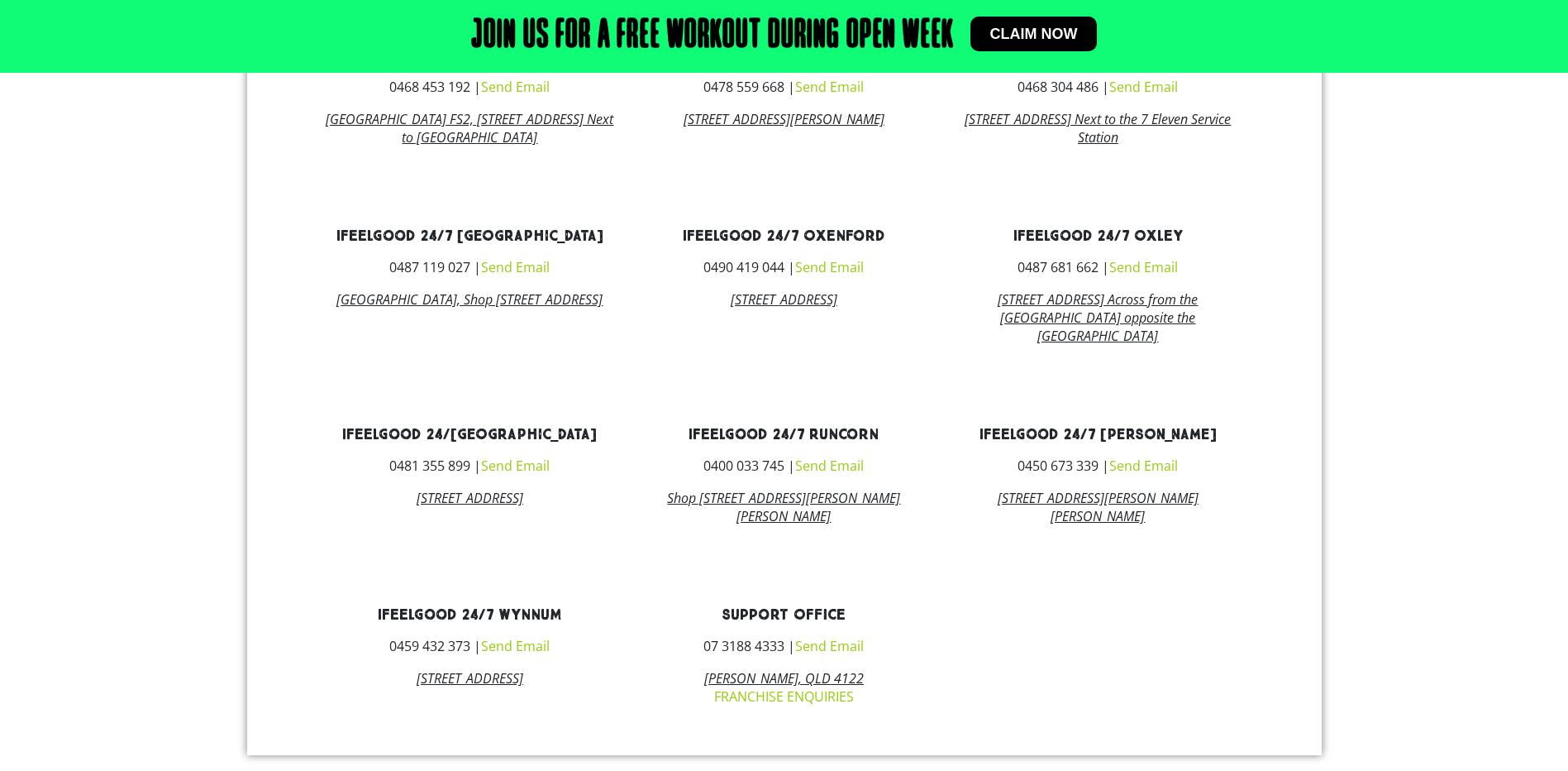
scroll to position [1008, 0]
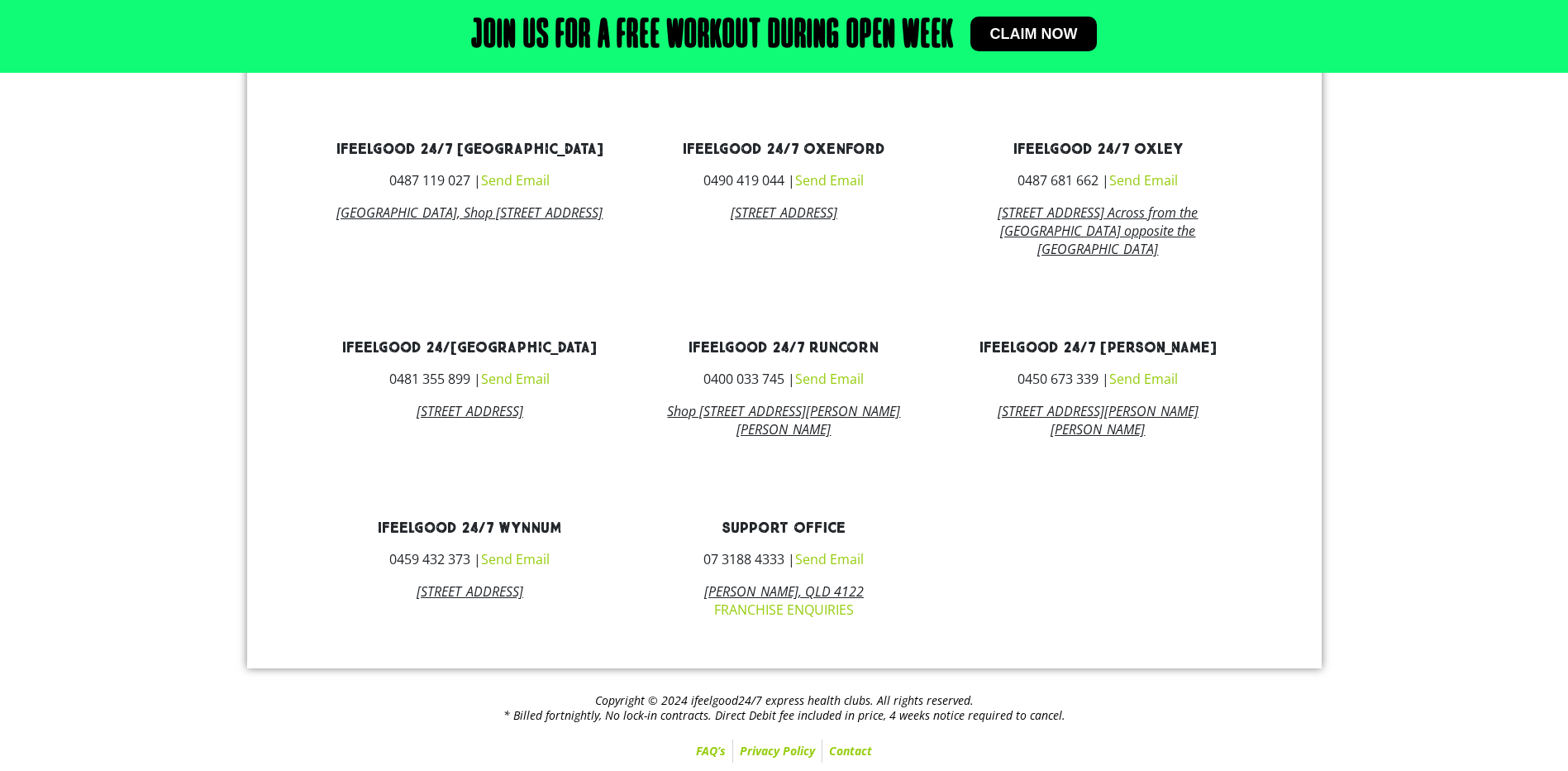
click at [514, 556] on link "Send Email" at bounding box center [515, 559] width 69 height 18
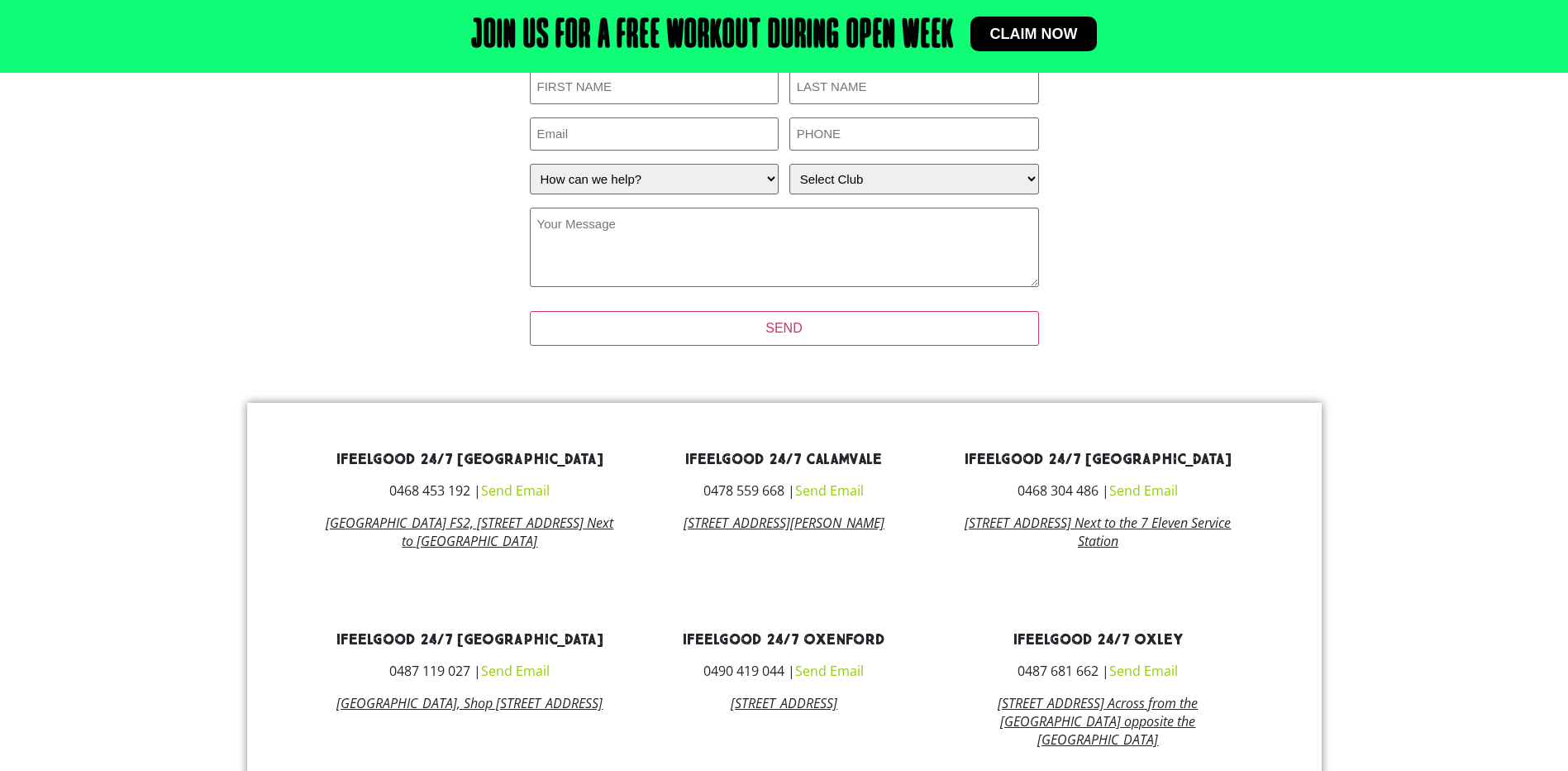
scroll to position [250, 0]
